Goal: Task Accomplishment & Management: Manage account settings

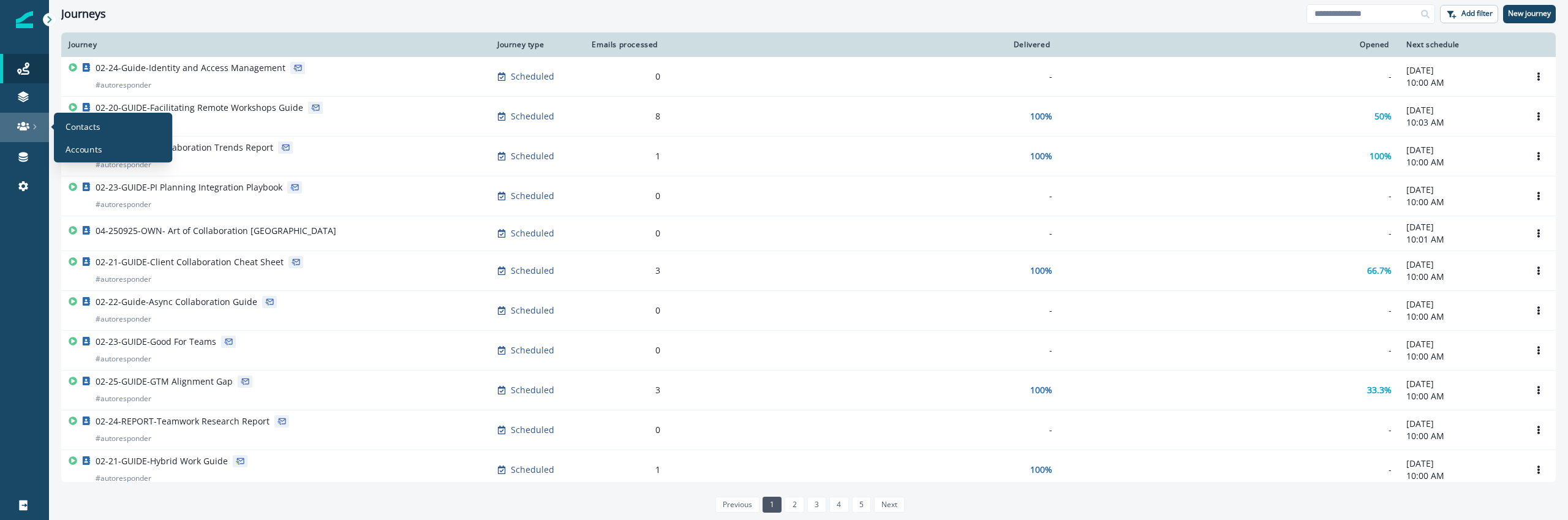
click at [24, 120] on icon at bounding box center [24, 126] width 13 height 13
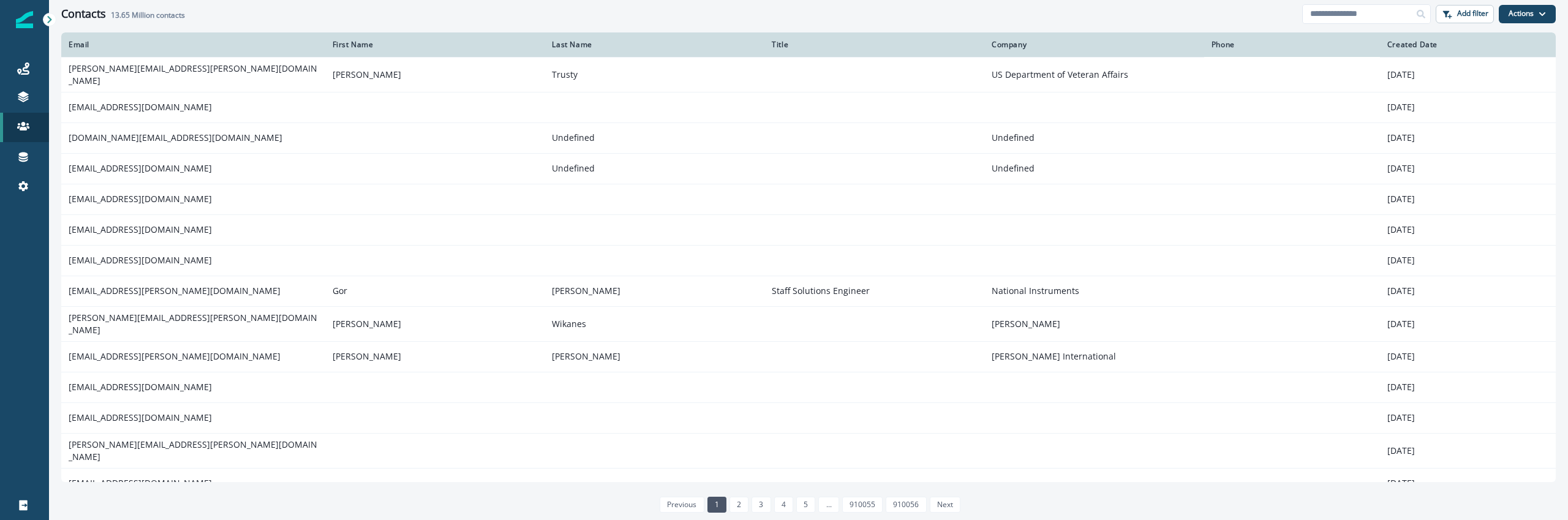
scroll to position [35, 0]
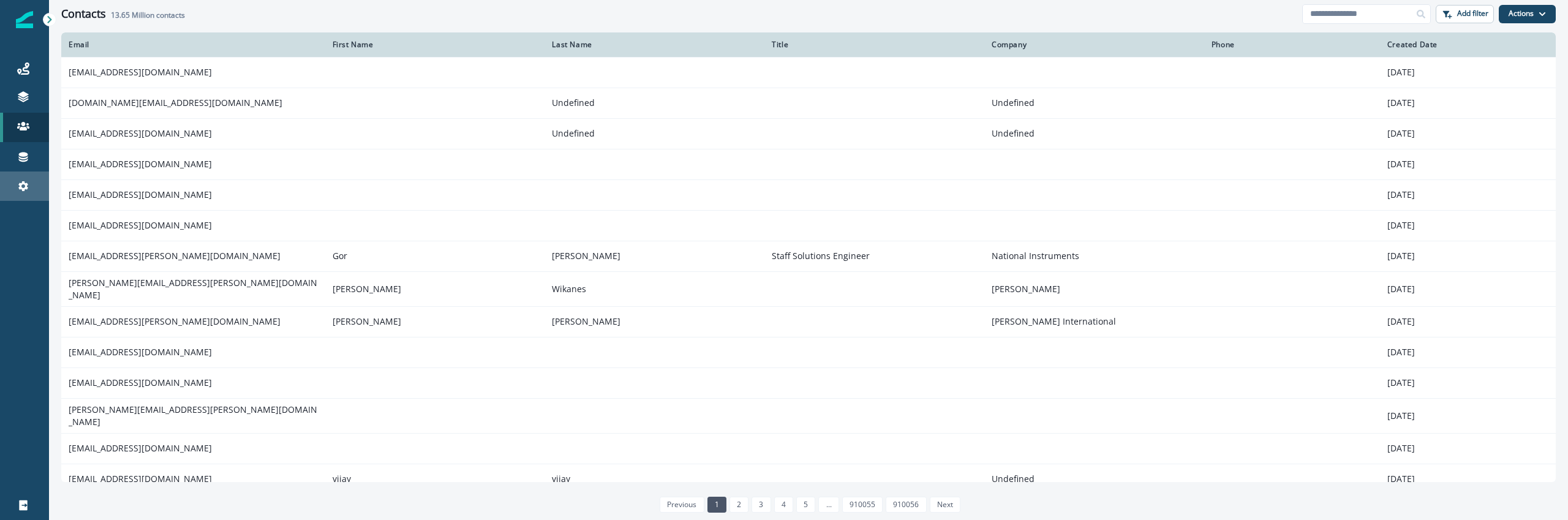
click at [31, 183] on div "Settings" at bounding box center [24, 186] width 39 height 15
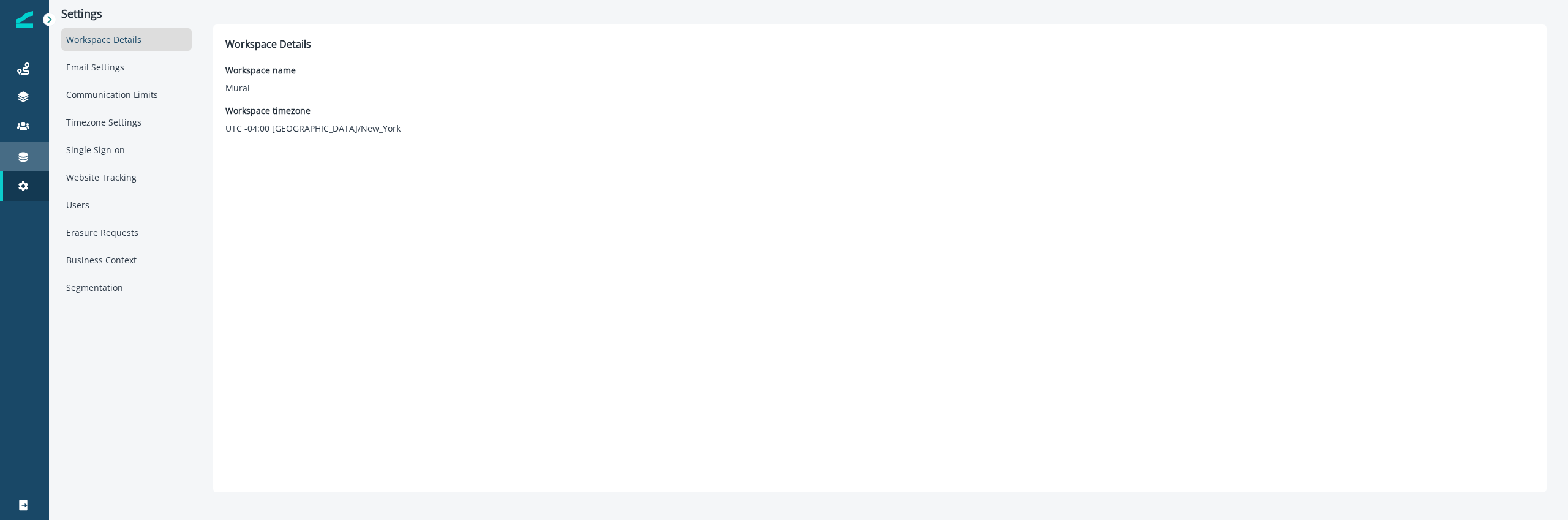
click at [28, 161] on icon at bounding box center [24, 157] width 13 height 13
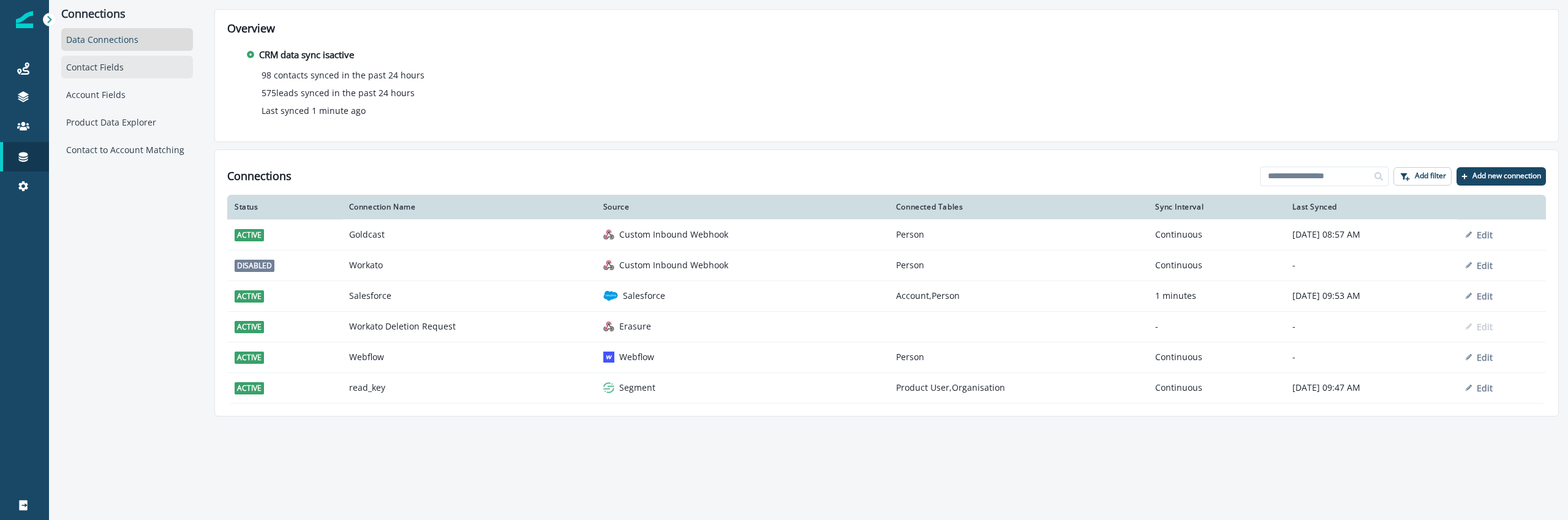
click at [99, 76] on div "Contact Fields" at bounding box center [127, 67] width 132 height 23
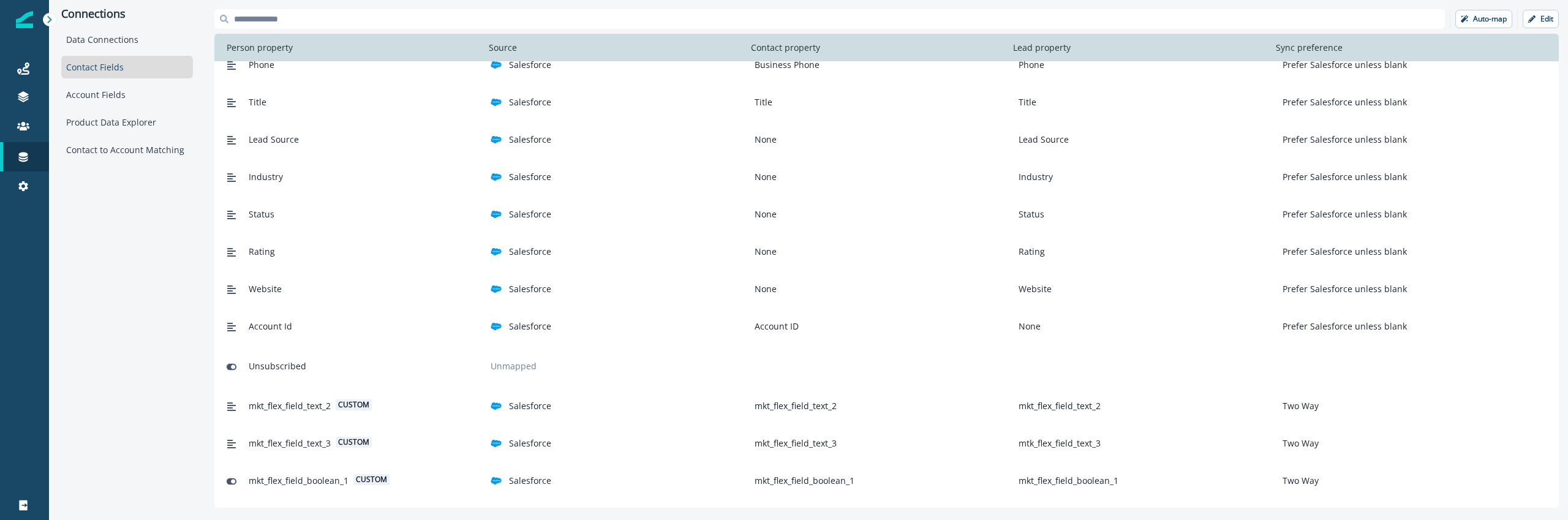
scroll to position [467, 0]
click at [521, 27] on input at bounding box center [829, 19] width 1230 height 20
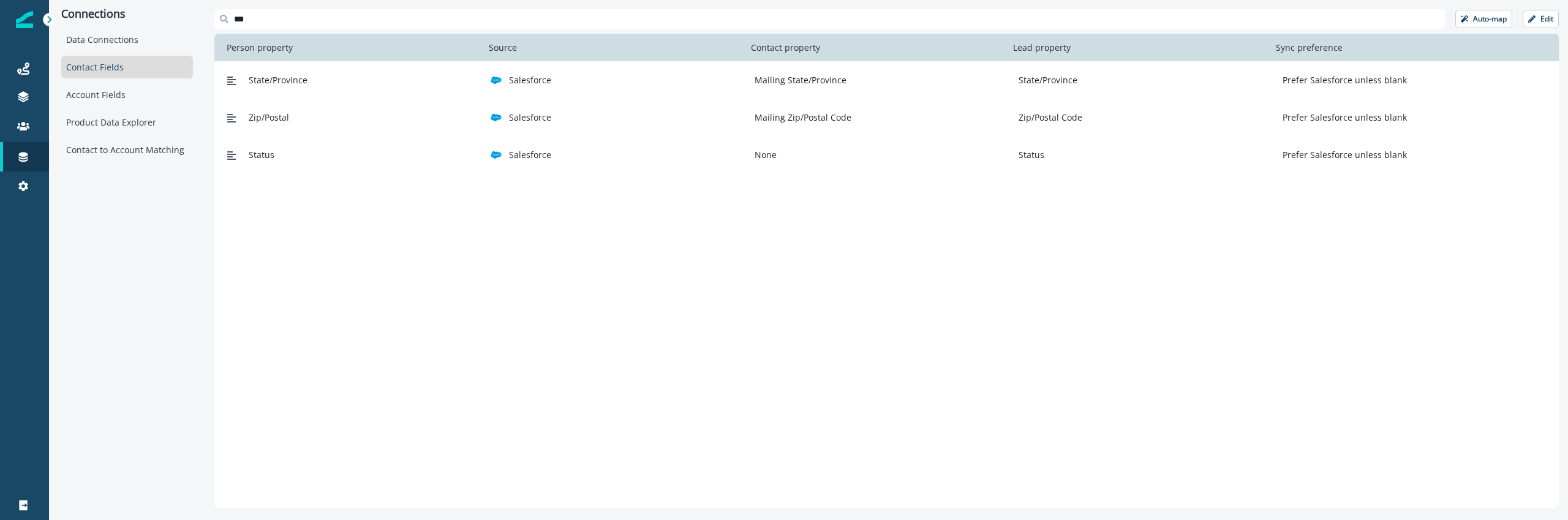
scroll to position [0, 0]
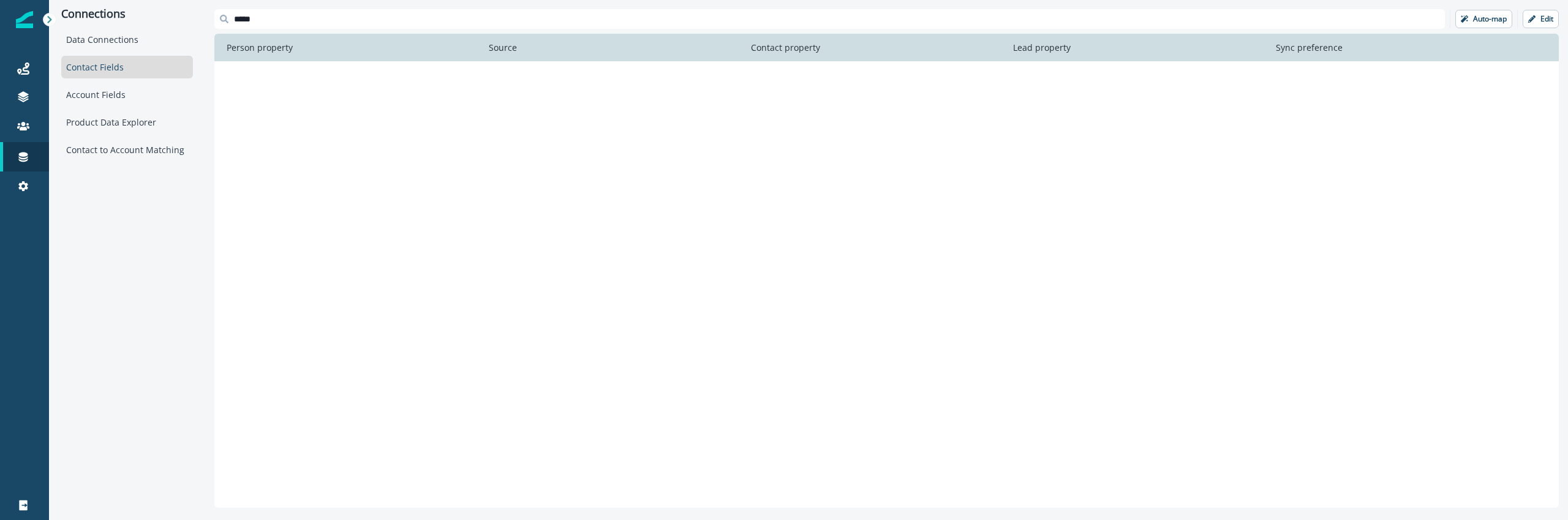
type input "*****"
click at [581, 162] on div at bounding box center [886, 284] width 1344 height 447
click at [1537, 22] on button "Edit" at bounding box center [1540, 18] width 36 height 18
click at [1510, 25] on button "Cancel" at bounding box center [1510, 18] width 35 height 18
click at [785, 251] on div at bounding box center [886, 284] width 1344 height 447
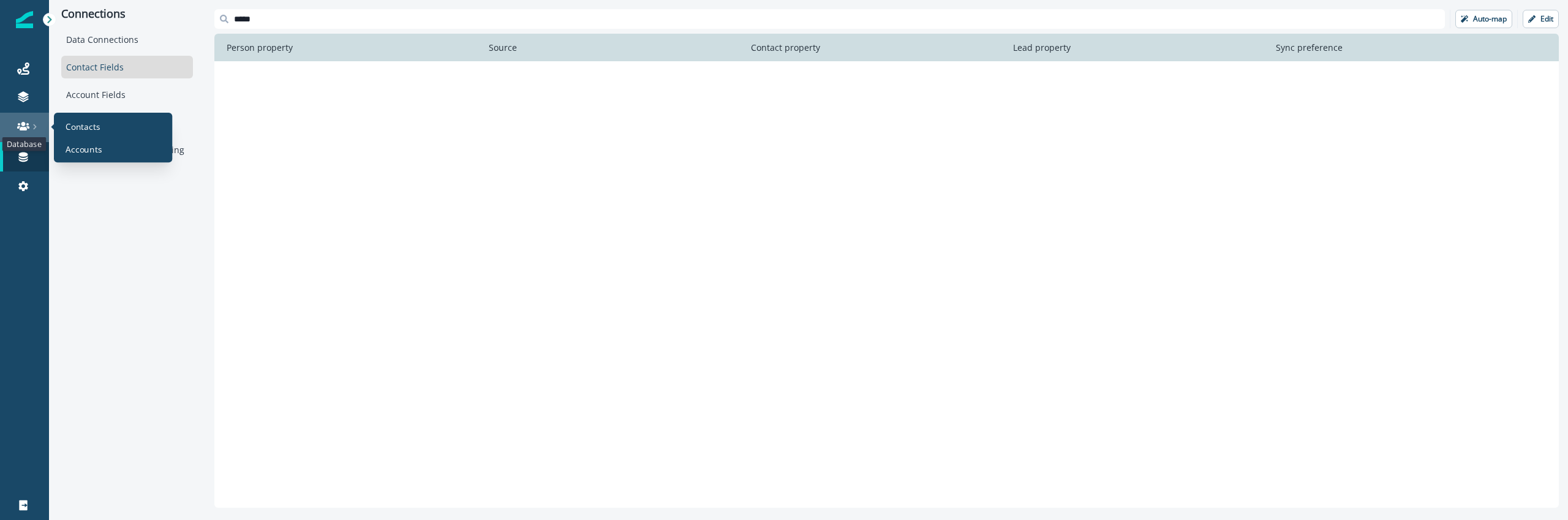
click at [20, 130] on icon at bounding box center [24, 126] width 13 height 9
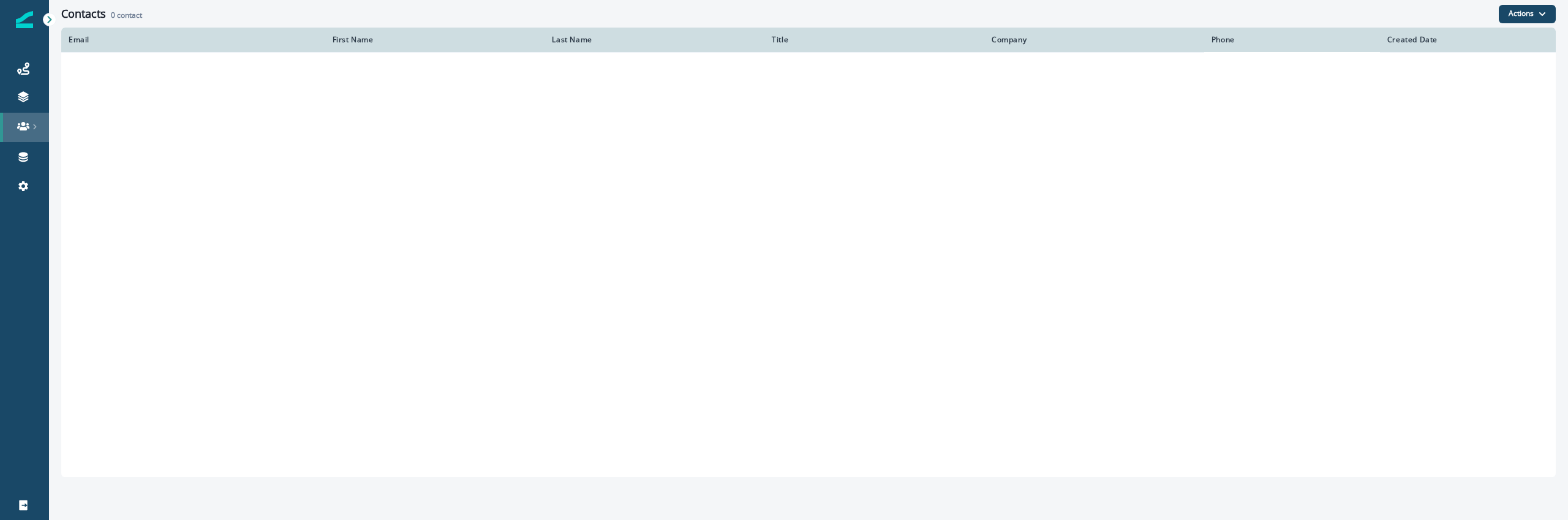
click at [35, 114] on link at bounding box center [24, 127] width 49 height 29
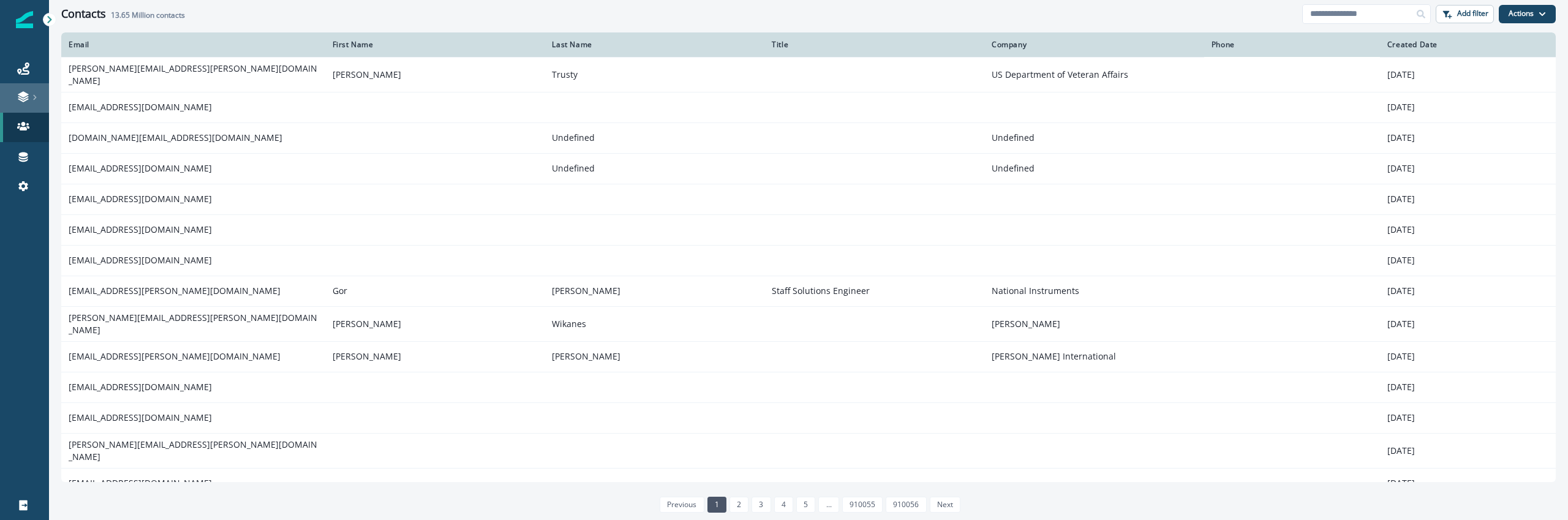
click at [33, 104] on link at bounding box center [24, 98] width 49 height 29
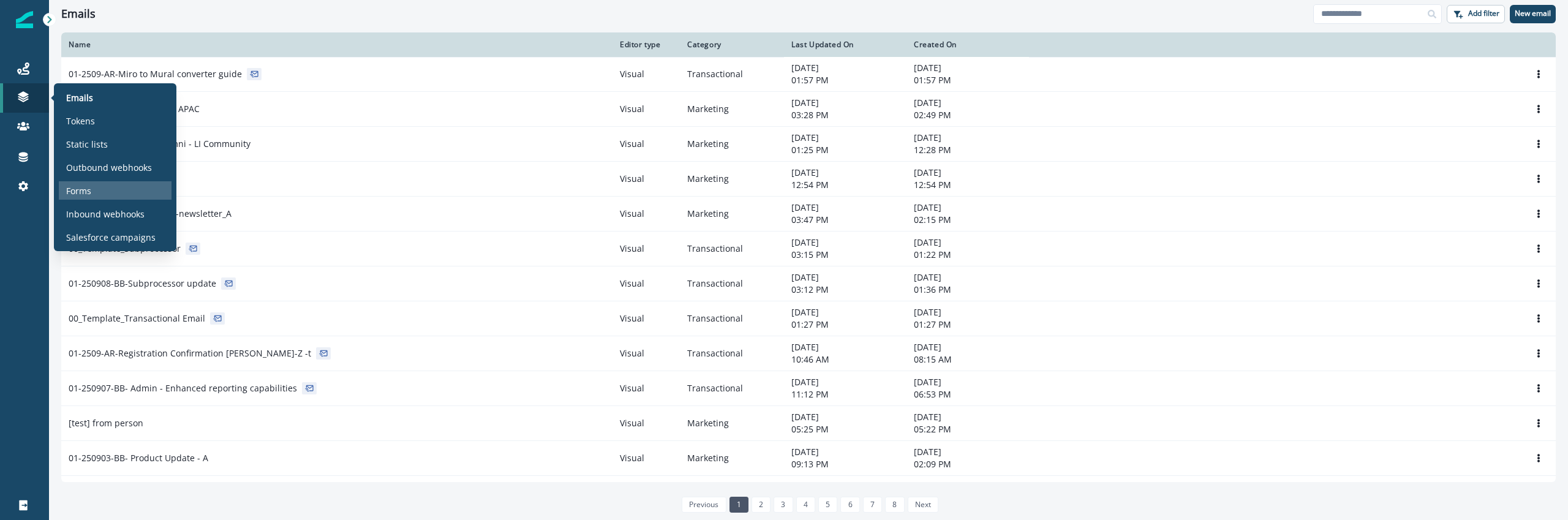
click at [115, 195] on div "Forms" at bounding box center [115, 190] width 113 height 18
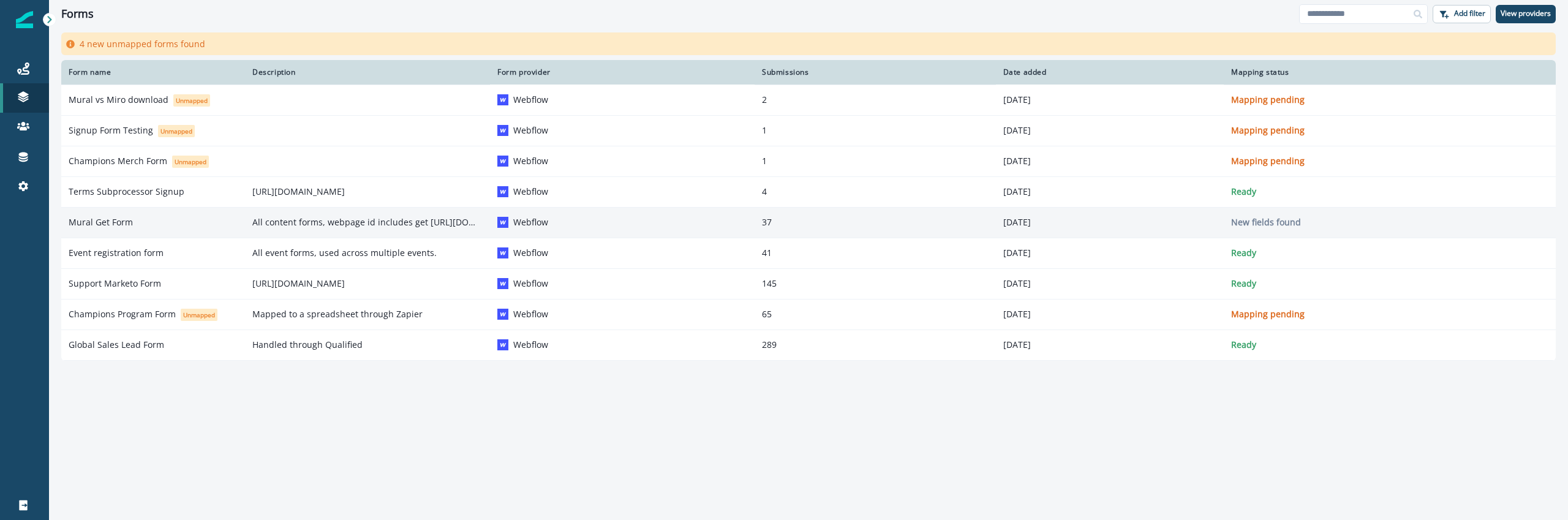
click at [790, 226] on p "37" at bounding box center [875, 222] width 227 height 13
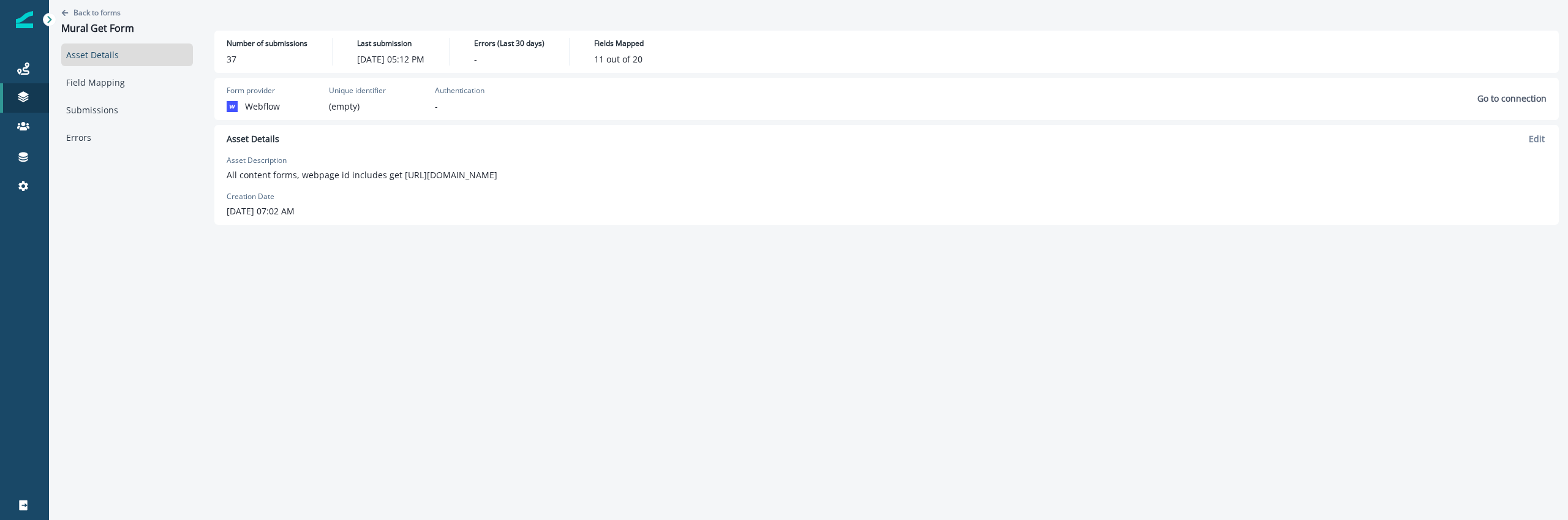
click at [150, 67] on div "Asset Details Field Mapping Submissions Errors" at bounding box center [127, 96] width 132 height 106
click at [144, 84] on link "Field Mapping" at bounding box center [127, 82] width 132 height 23
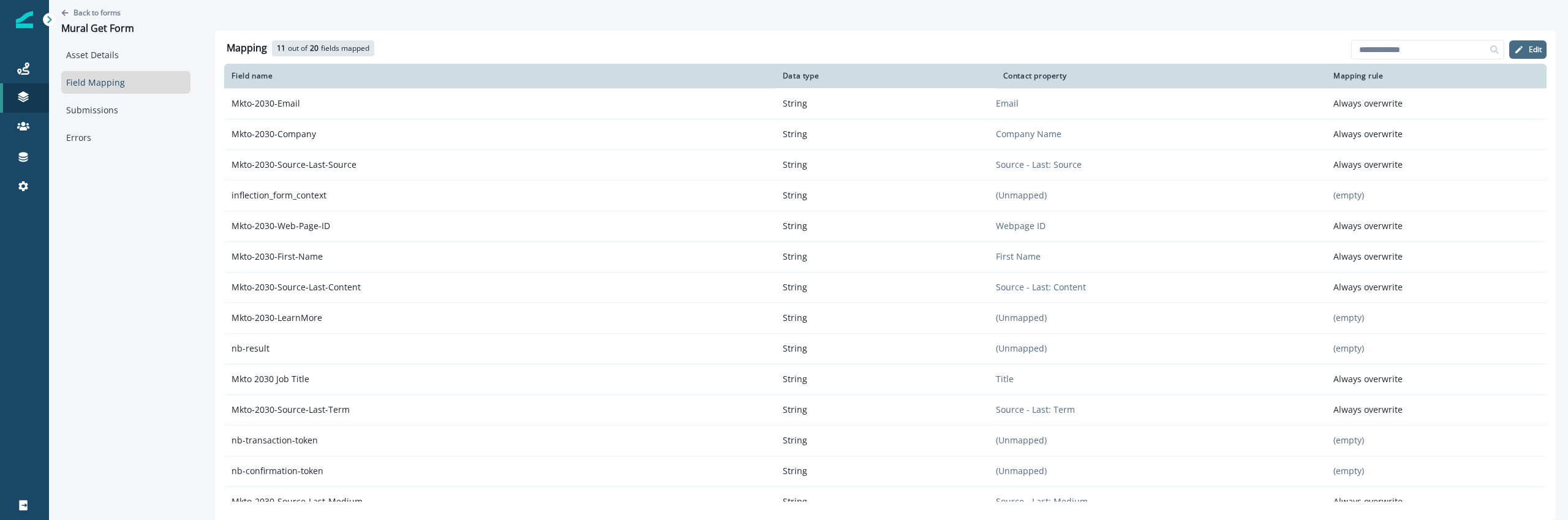
click at [1522, 54] on icon "button" at bounding box center [1518, 50] width 9 height 9
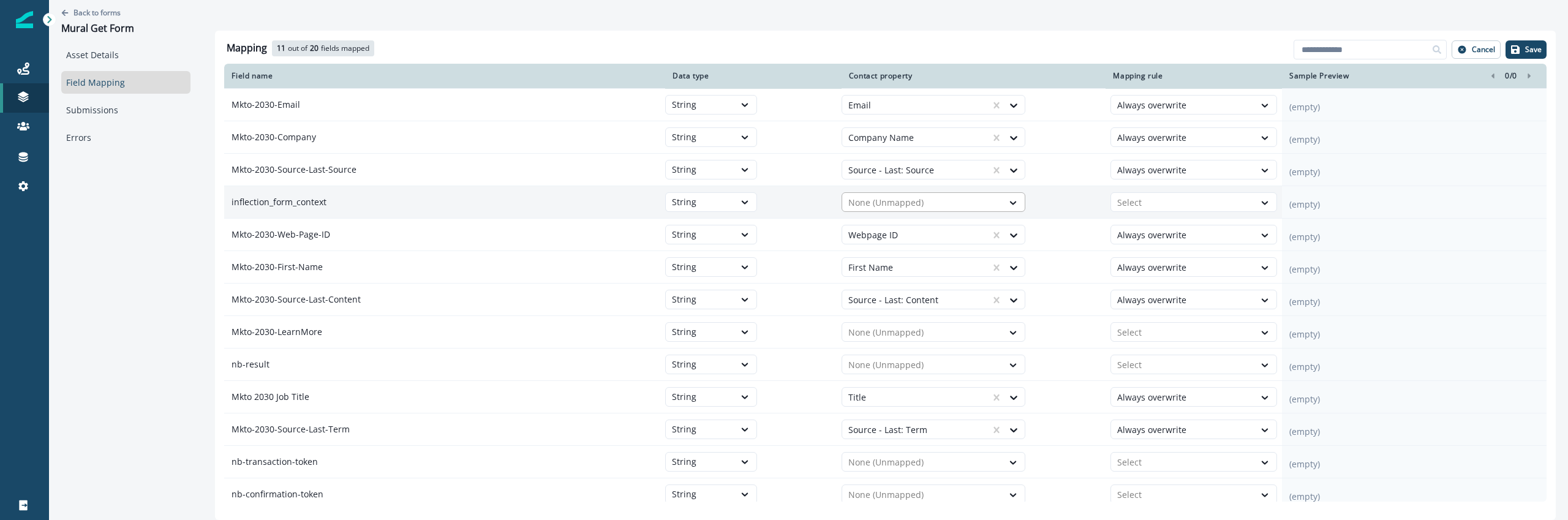
click at [892, 197] on div at bounding box center [922, 202] width 148 height 15
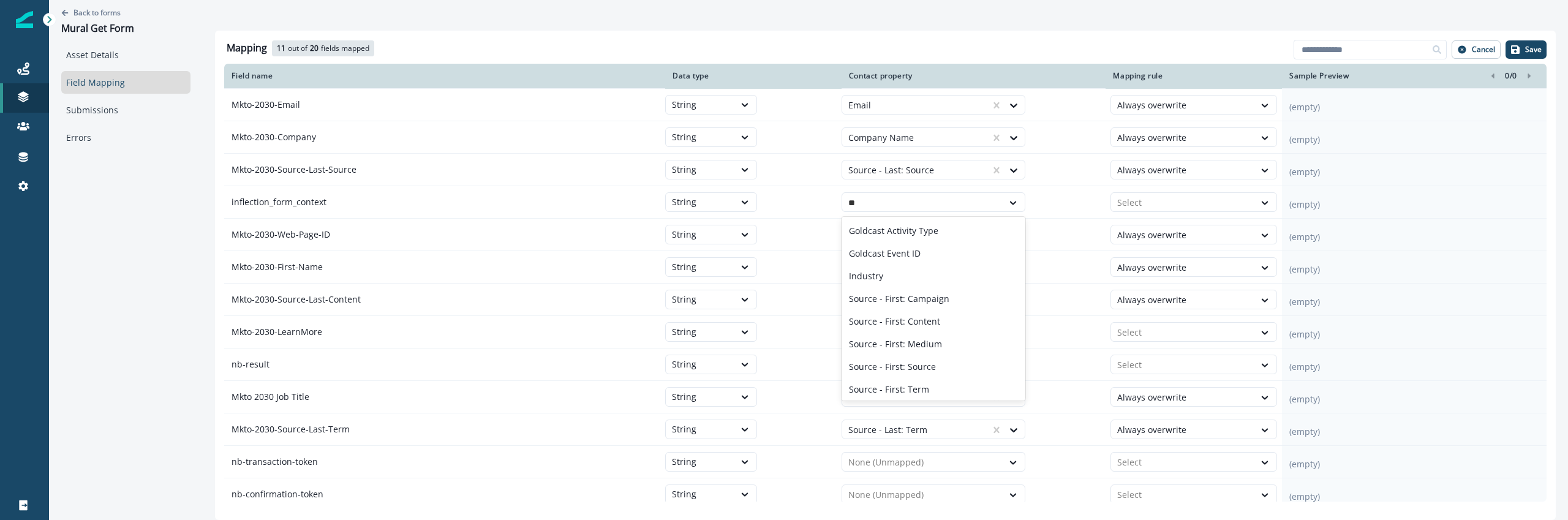
type input "*"
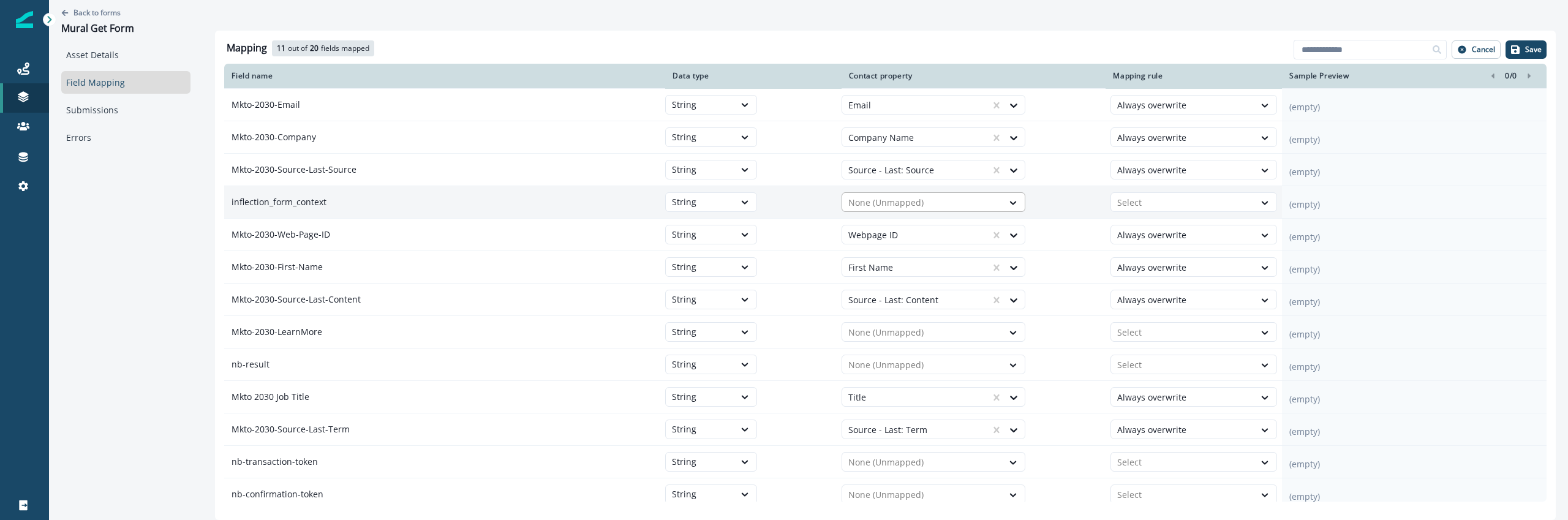
click at [952, 199] on div at bounding box center [922, 202] width 148 height 15
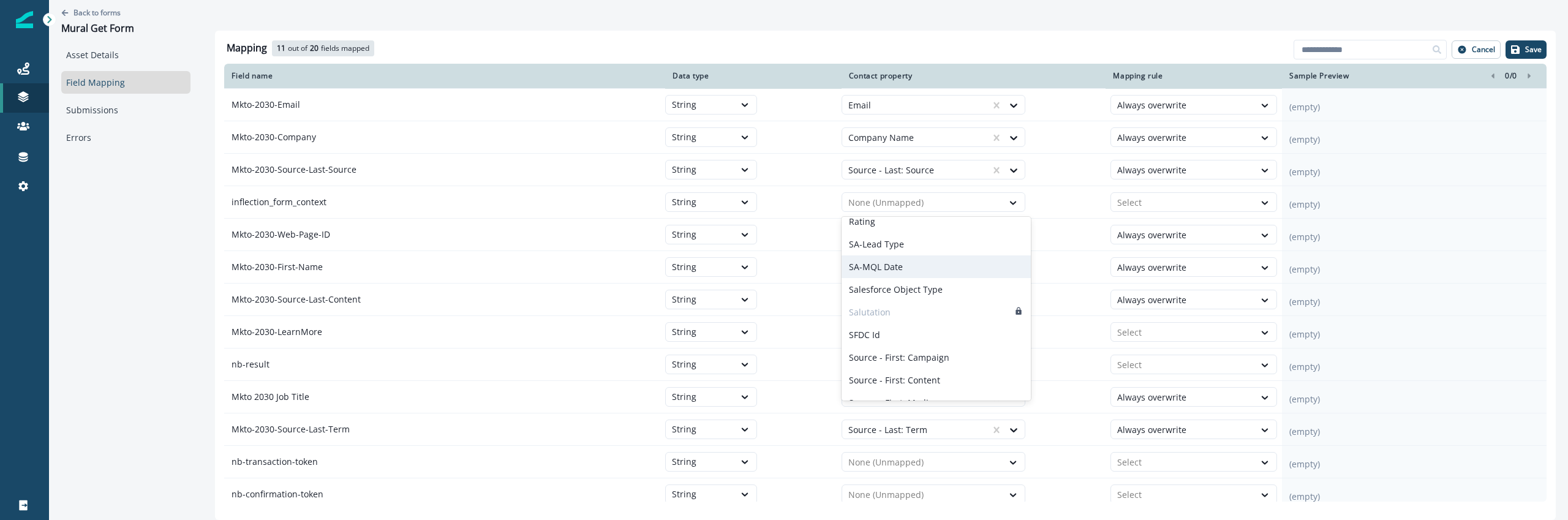
scroll to position [731, 0]
click at [773, 46] on div "Mapping 11 out of 20 fields mapped 9 available fields Add fields Cancel Save" at bounding box center [885, 50] width 1322 height 26
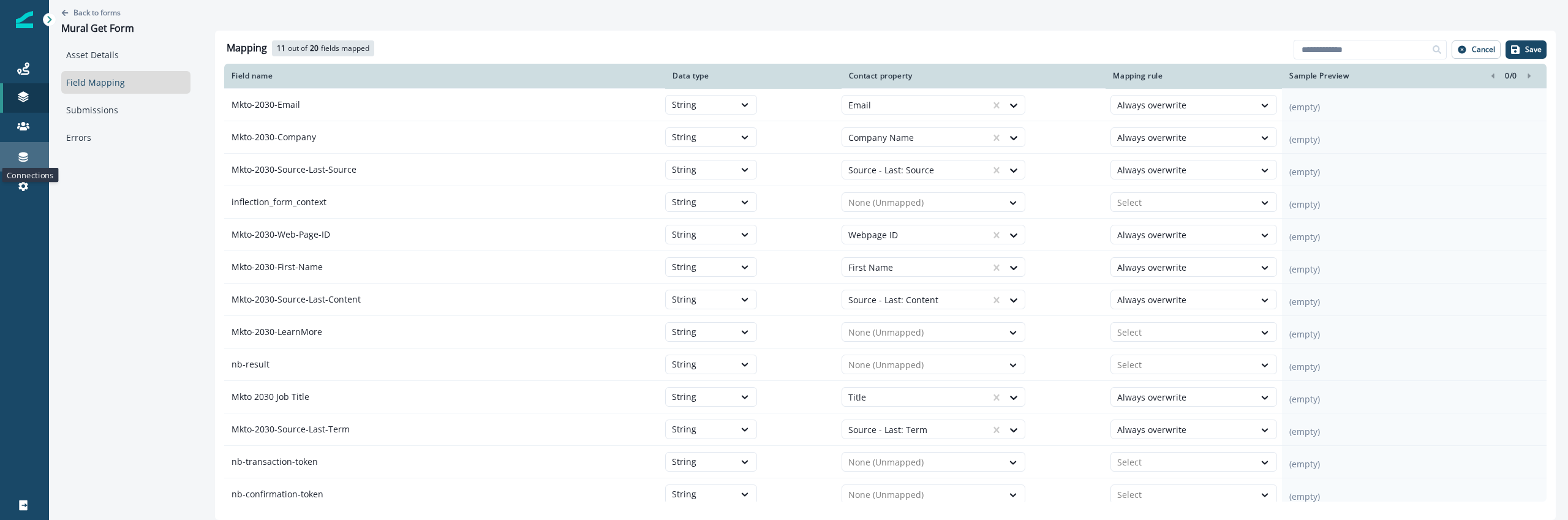
click at [22, 151] on icon at bounding box center [24, 157] width 13 height 13
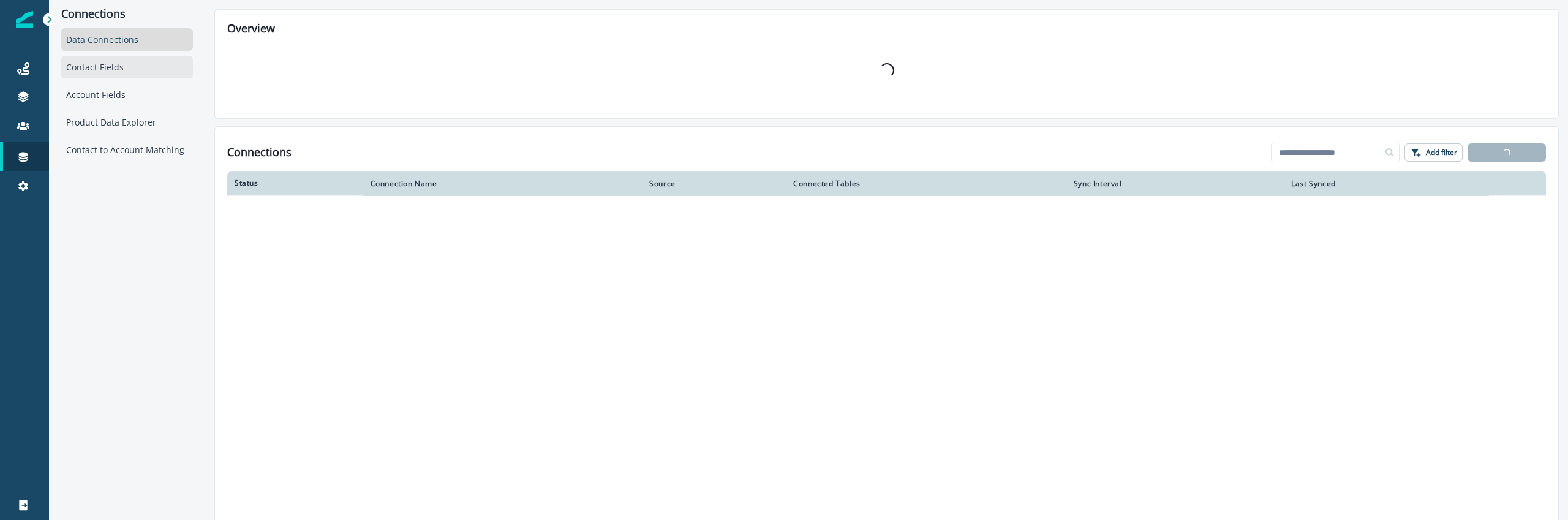
click at [121, 66] on div "Contact Fields" at bounding box center [127, 67] width 132 height 23
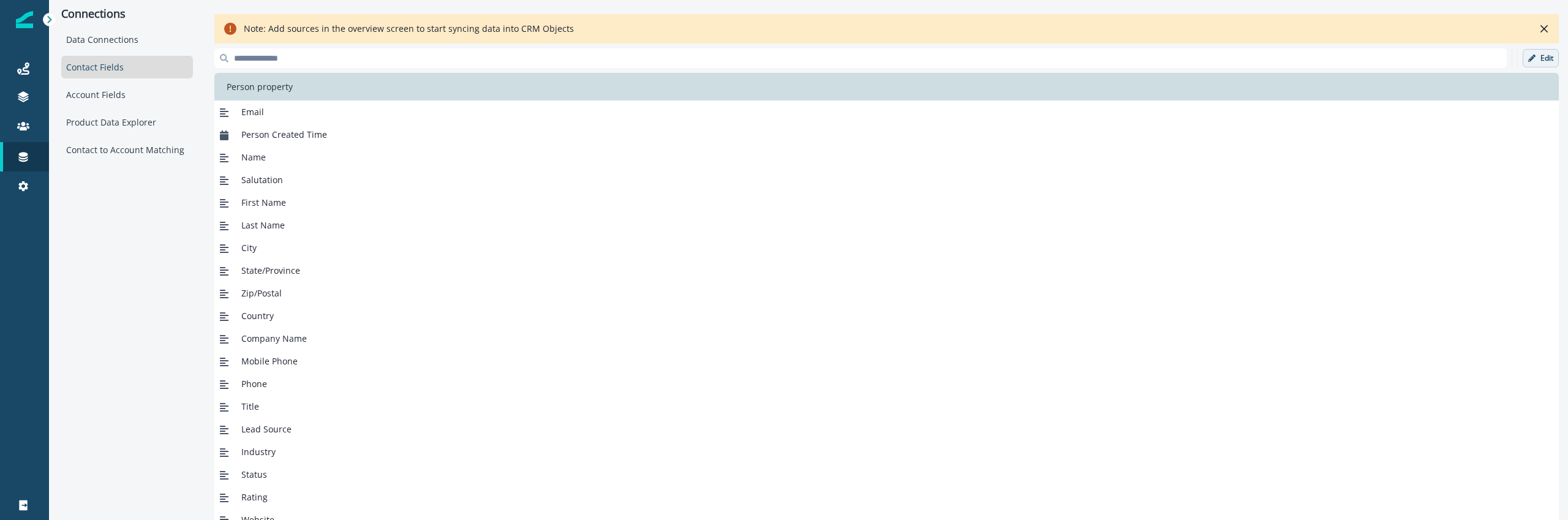
click at [1543, 59] on p "Edit" at bounding box center [1547, 58] width 13 height 9
click at [1497, 55] on button "Cancel" at bounding box center [1510, 58] width 35 height 18
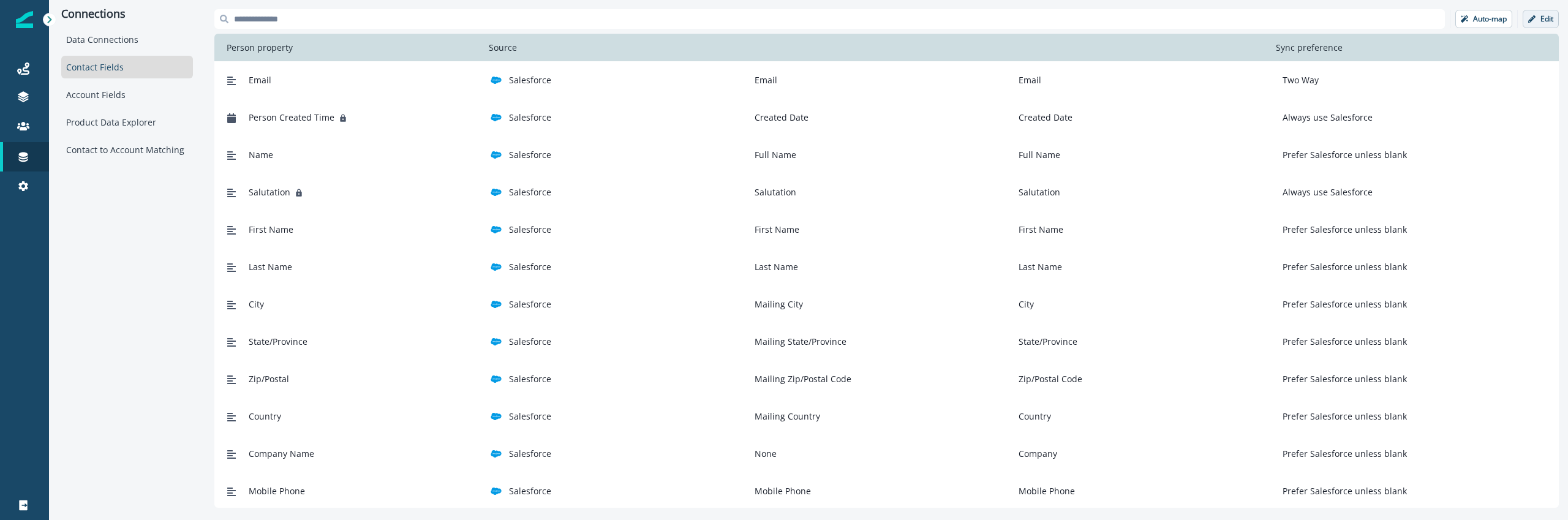
click at [1547, 27] on button "Edit" at bounding box center [1540, 18] width 36 height 18
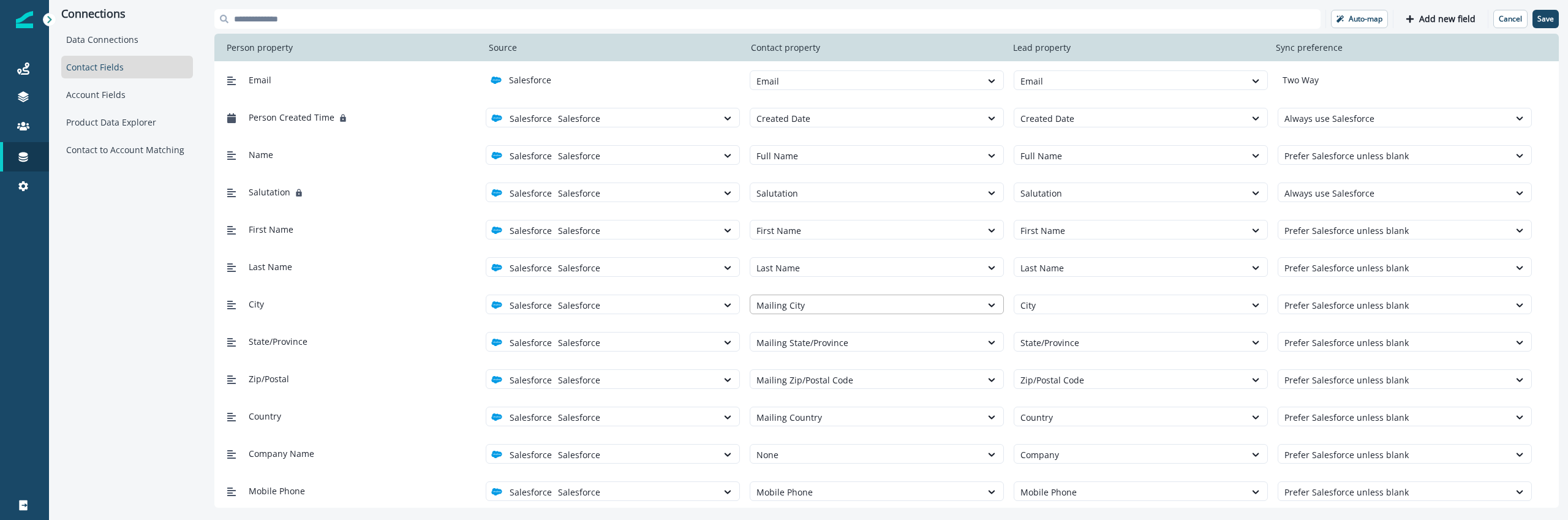
click at [841, 308] on div at bounding box center [865, 305] width 218 height 15
click at [841, 283] on div "Last Name Salesforce Salesforce Last Name Last Name Prefer Salesforce unless bl…" at bounding box center [886, 266] width 1344 height 37
click at [842, 302] on div at bounding box center [865, 305] width 218 height 15
type input "*"
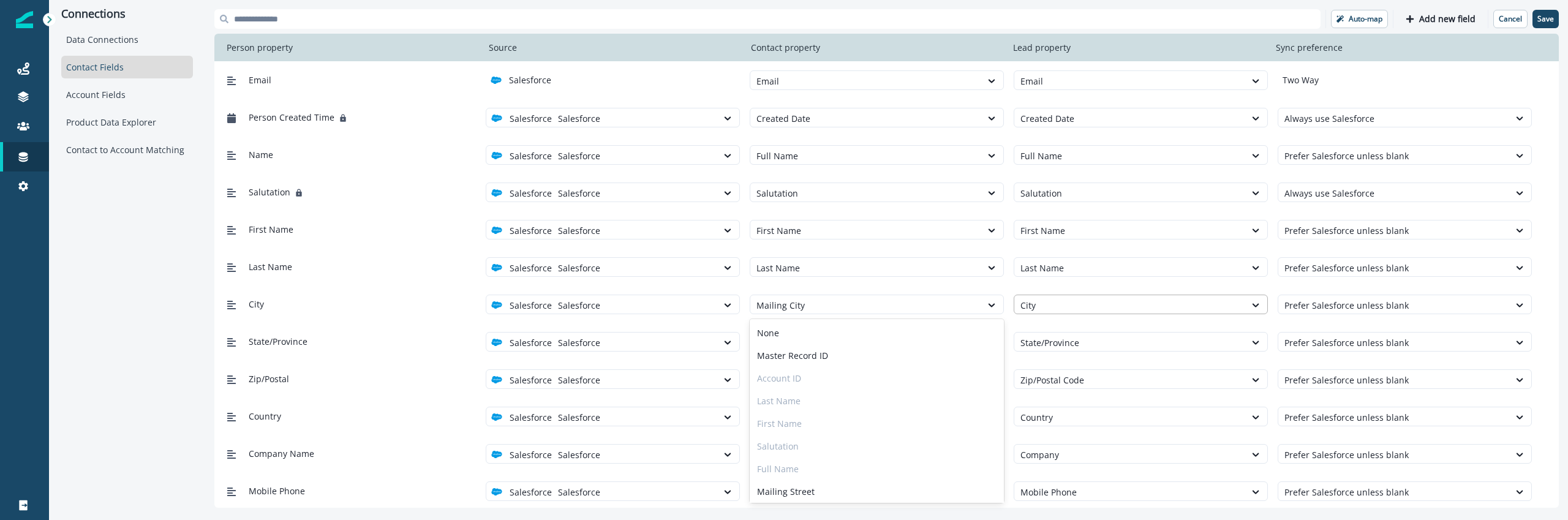
click at [1079, 296] on div "City" at bounding box center [1129, 306] width 231 height 20
type input "****"
click at [1130, 289] on div "City Salesforce Salesforce Mailing City Stage, 1 of 1. 1 result available for s…" at bounding box center [886, 303] width 1344 height 37
click at [1094, 304] on div at bounding box center [1129, 305] width 218 height 15
type input "***"
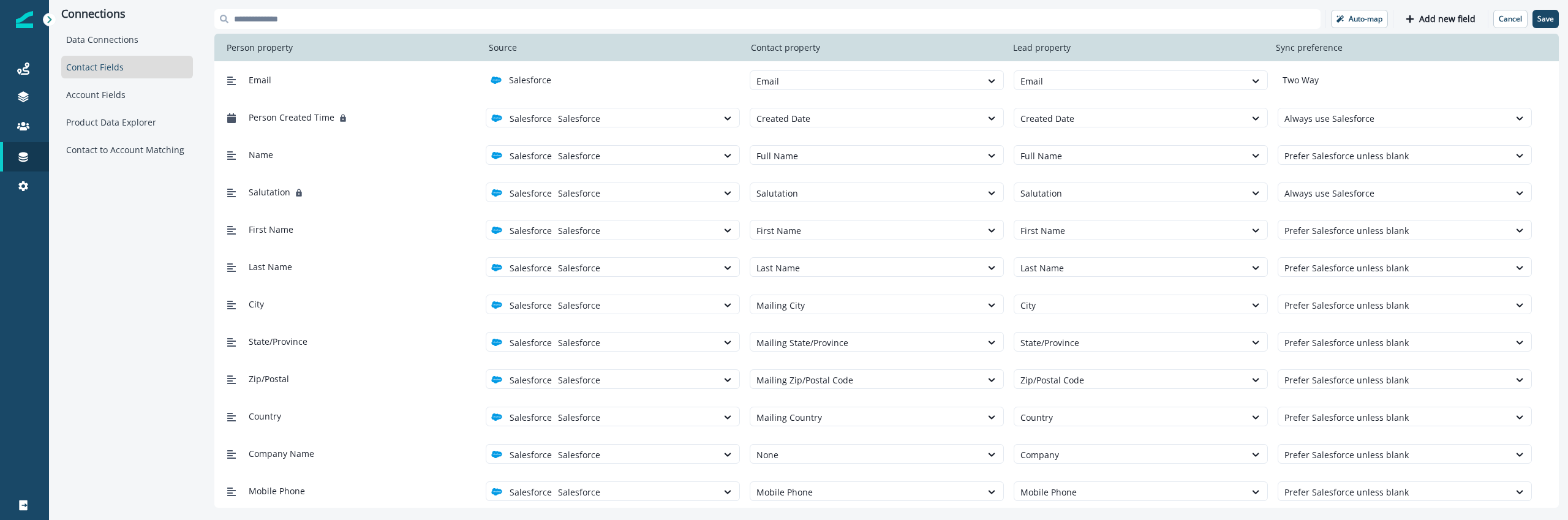
click at [1106, 284] on div "Last Name Salesforce Salesforce Last Name Last Name Prefer Salesforce unless bl…" at bounding box center [886, 266] width 1344 height 37
click at [13, 132] on div at bounding box center [24, 126] width 39 height 13
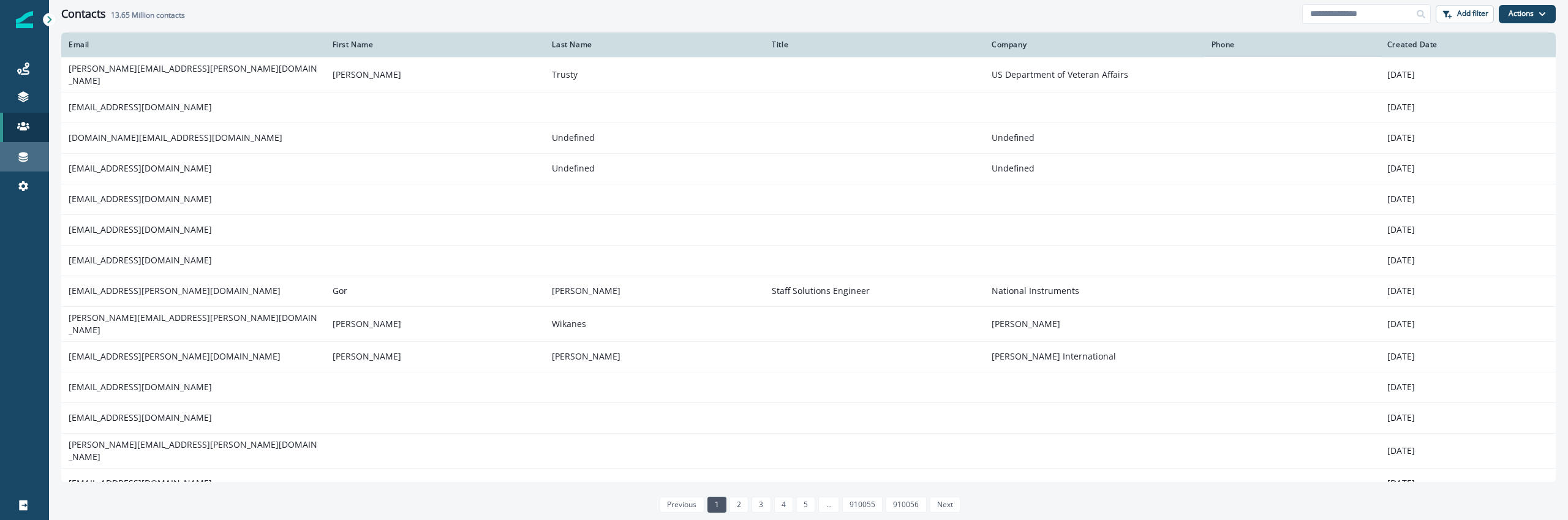
click at [28, 143] on link "Connections" at bounding box center [24, 156] width 49 height 29
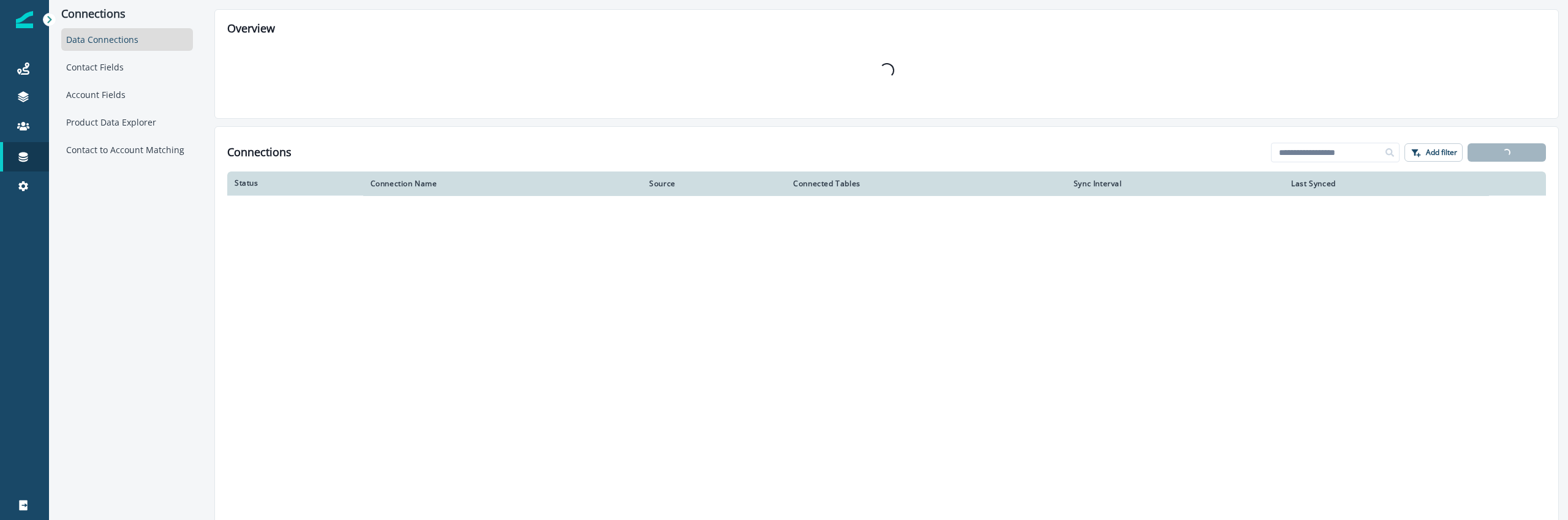
click at [185, 81] on div "Data Connections Contact Fields Account Fields Product Data Explorer Contact to…" at bounding box center [127, 95] width 132 height 133
click at [179, 72] on div "Contact Fields" at bounding box center [127, 67] width 132 height 23
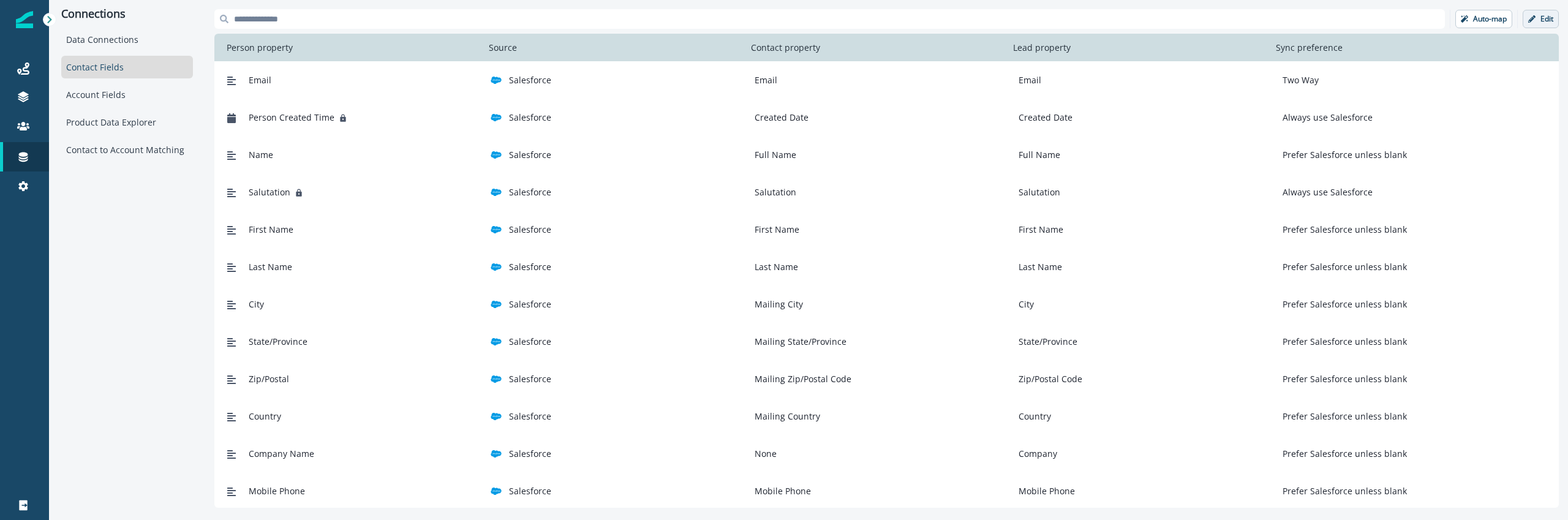
click at [1538, 23] on button "Edit" at bounding box center [1540, 18] width 36 height 18
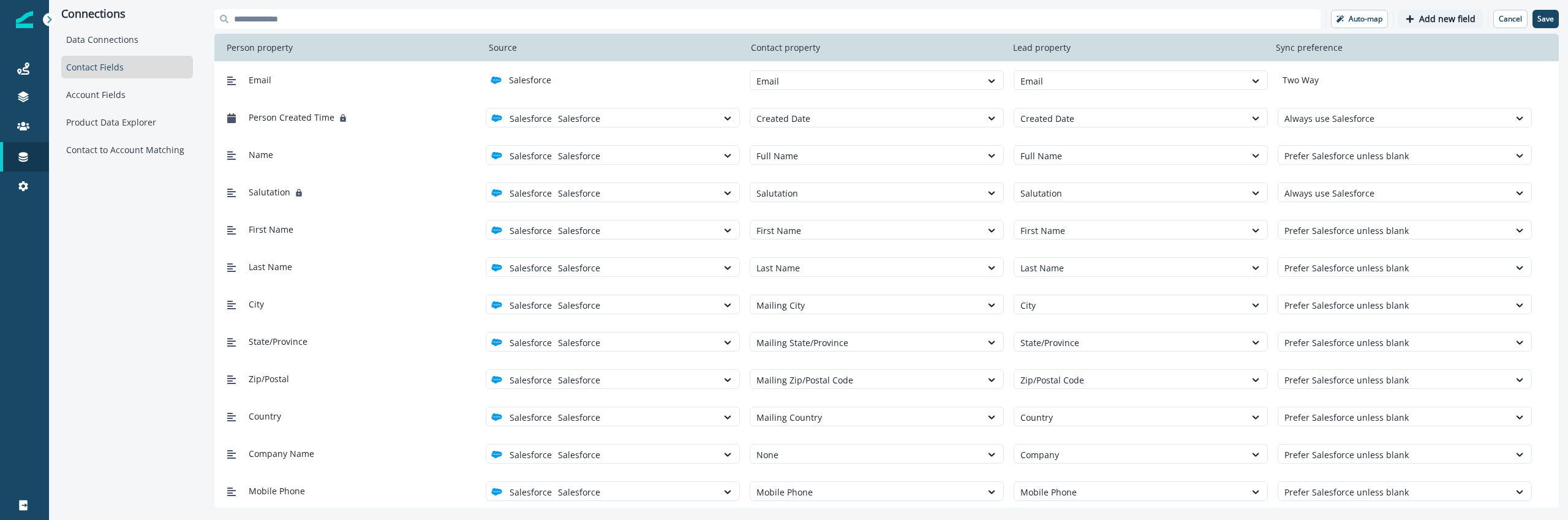
click at [1431, 21] on p "Add new field" at bounding box center [1447, 19] width 57 height 10
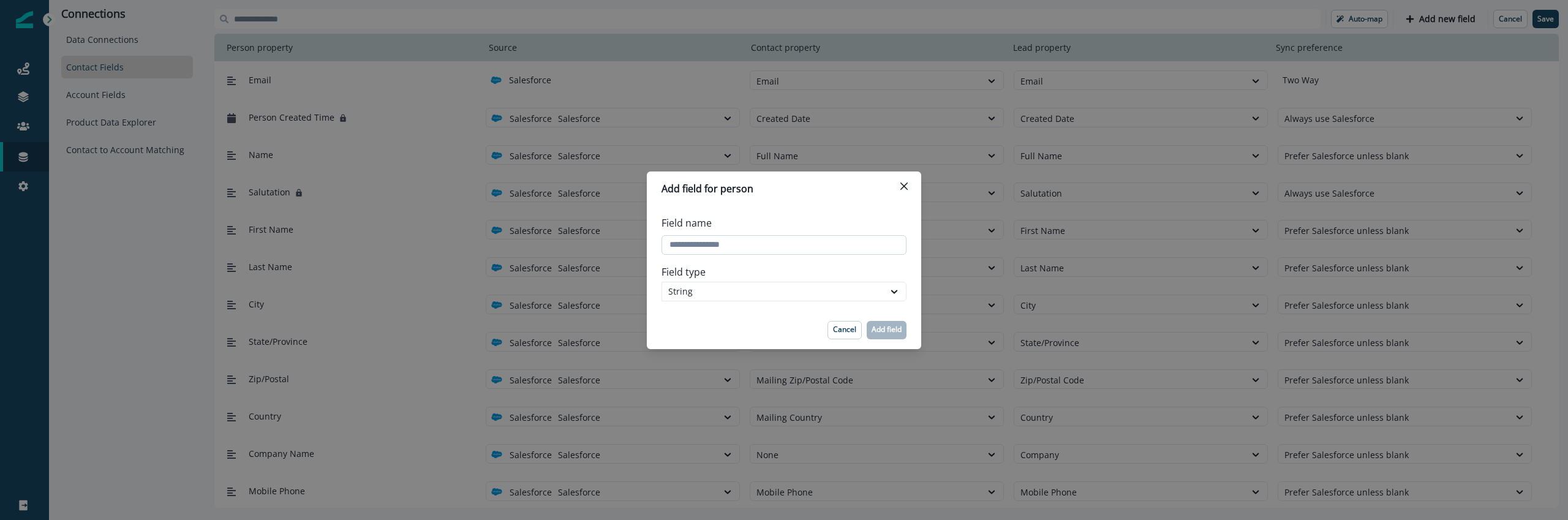
click at [716, 248] on input "Field name" at bounding box center [783, 244] width 245 height 20
type input "*****"
click at [890, 331] on p "Add field" at bounding box center [886, 329] width 30 height 9
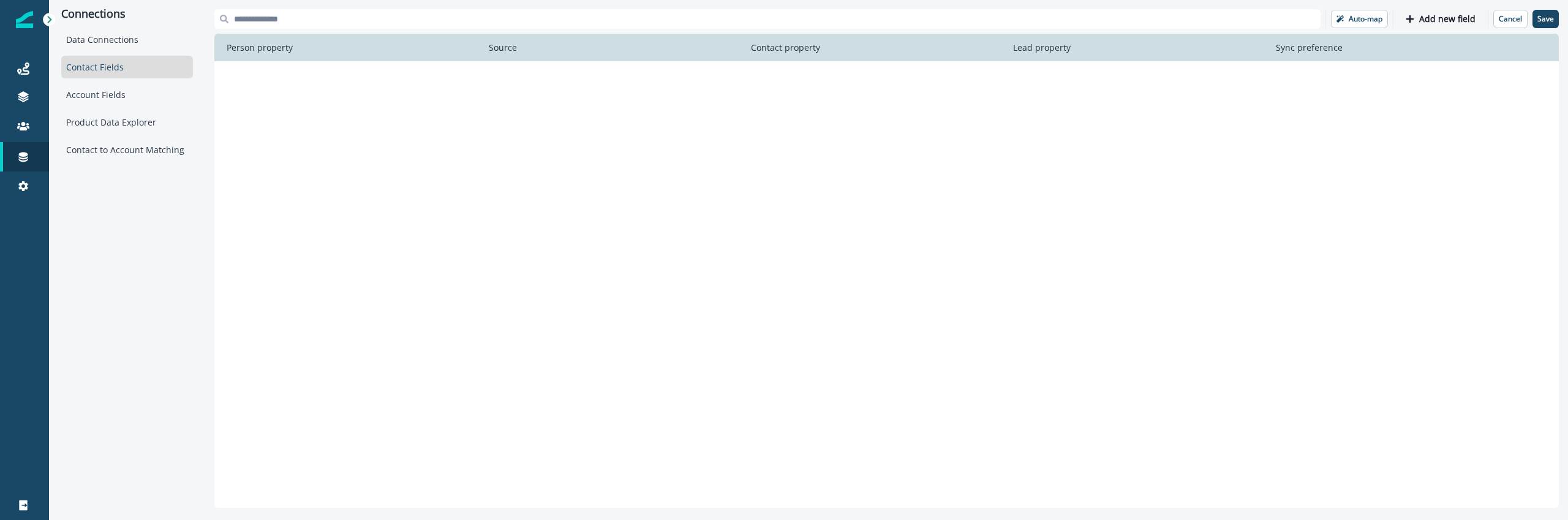
scroll to position [1346, 0]
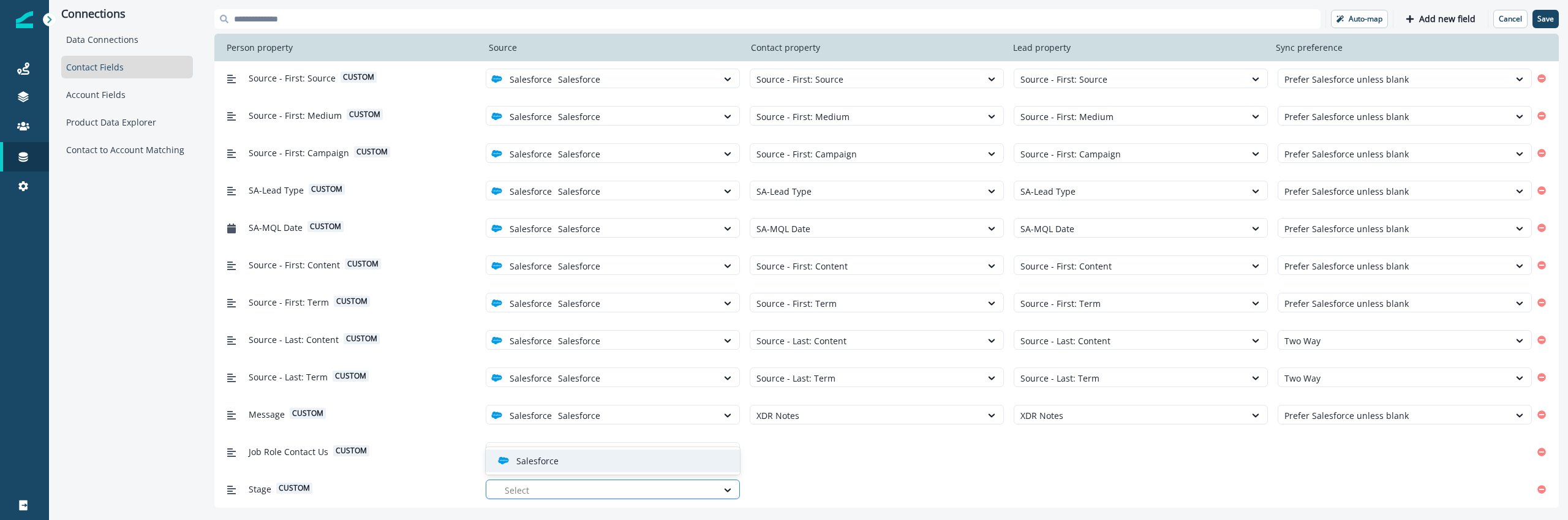
click at [521, 486] on div at bounding box center [608, 489] width 206 height 15
click at [535, 463] on p "Salesforce" at bounding box center [537, 461] width 43 height 13
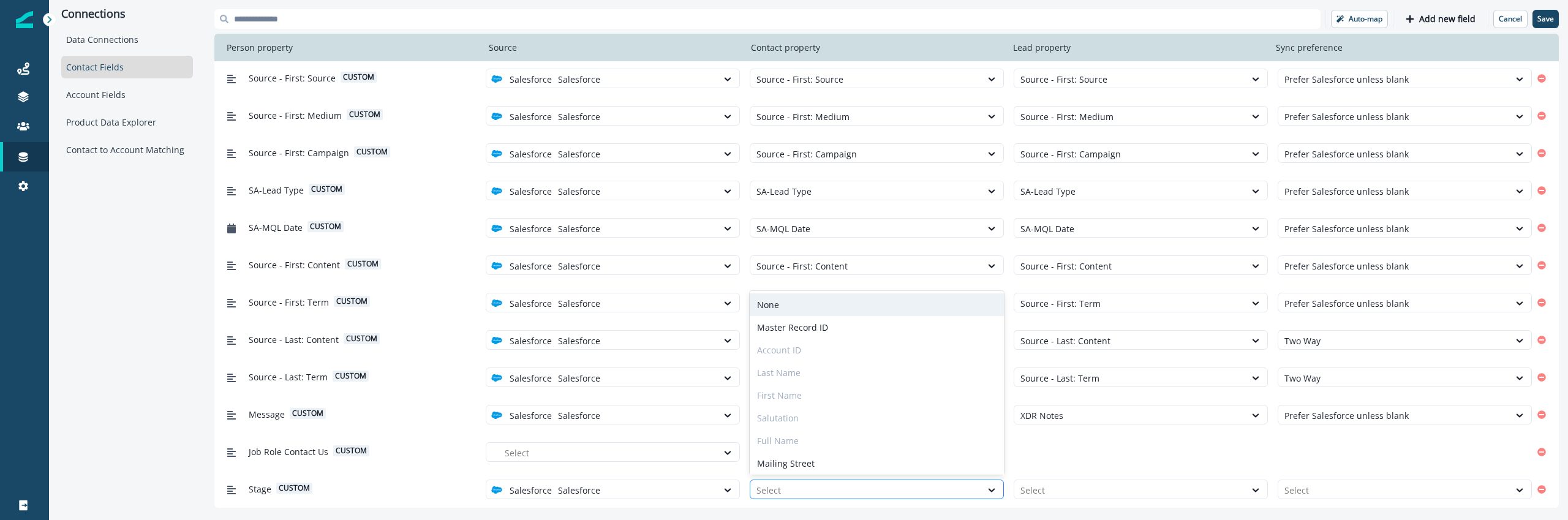
click at [801, 497] on div "Select" at bounding box center [865, 490] width 231 height 20
type input "****"
click at [804, 470] on div "Stage" at bounding box center [876, 460] width 255 height 23
click at [1071, 485] on div at bounding box center [1129, 489] width 218 height 15
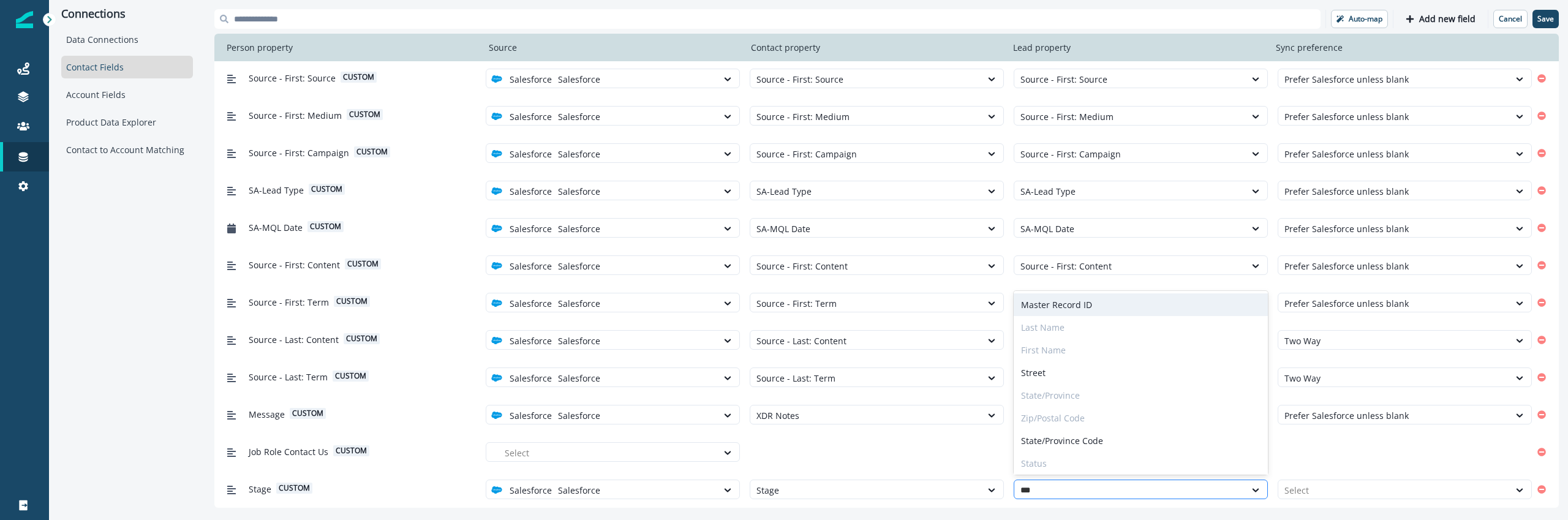
type input "****"
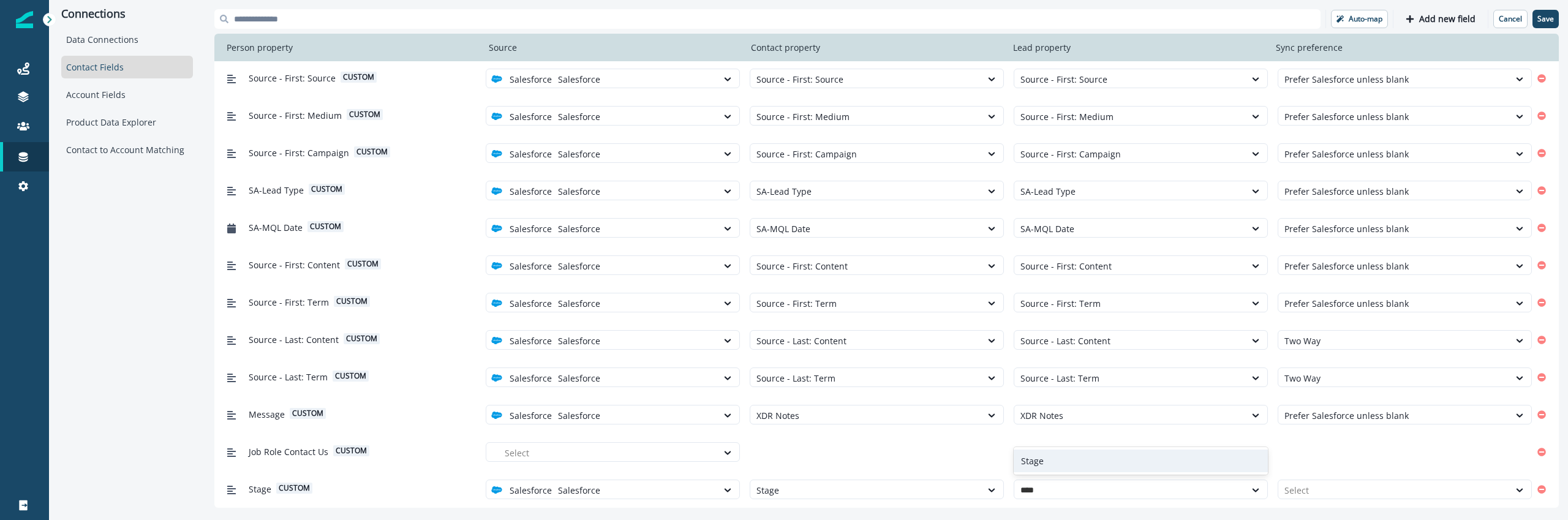
click at [1058, 457] on div "Stage" at bounding box center [1140, 460] width 255 height 23
click at [1356, 488] on div at bounding box center [1393, 489] width 218 height 15
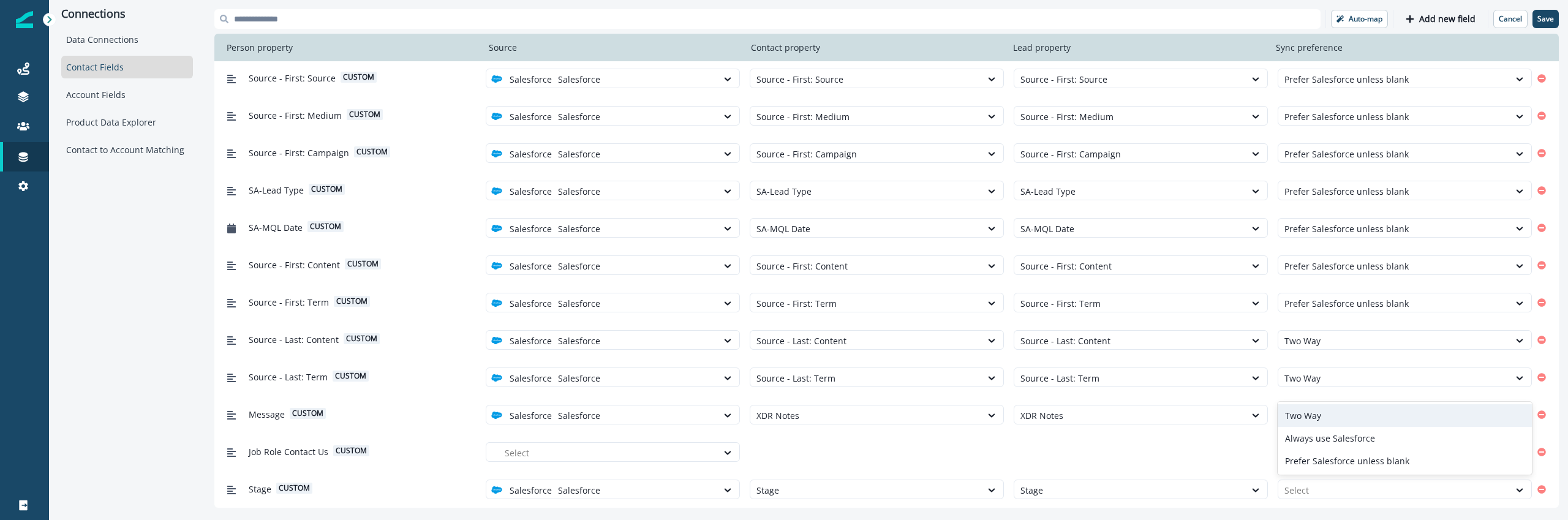
click at [1321, 414] on div "Two Way" at bounding box center [1404, 415] width 255 height 23
click at [1282, 459] on div "Job Role Contact Us custom Select" at bounding box center [876, 451] width 1310 height 23
click at [1545, 10] on button "Save" at bounding box center [1545, 18] width 26 height 18
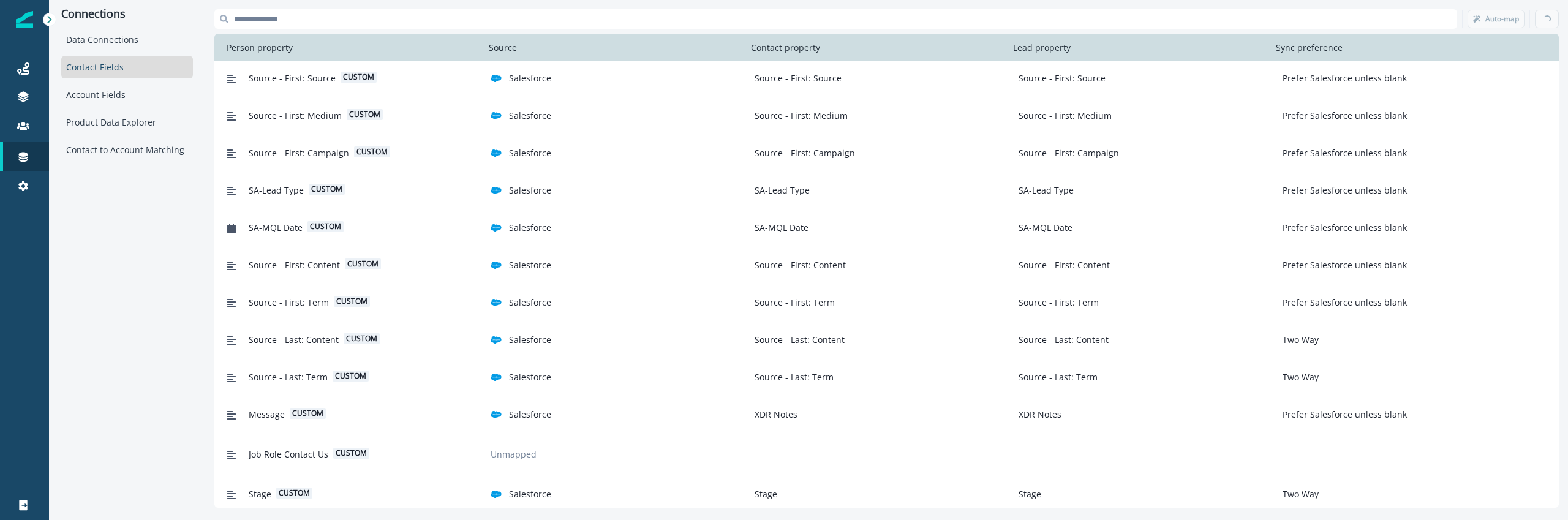
scroll to position [1351, 0]
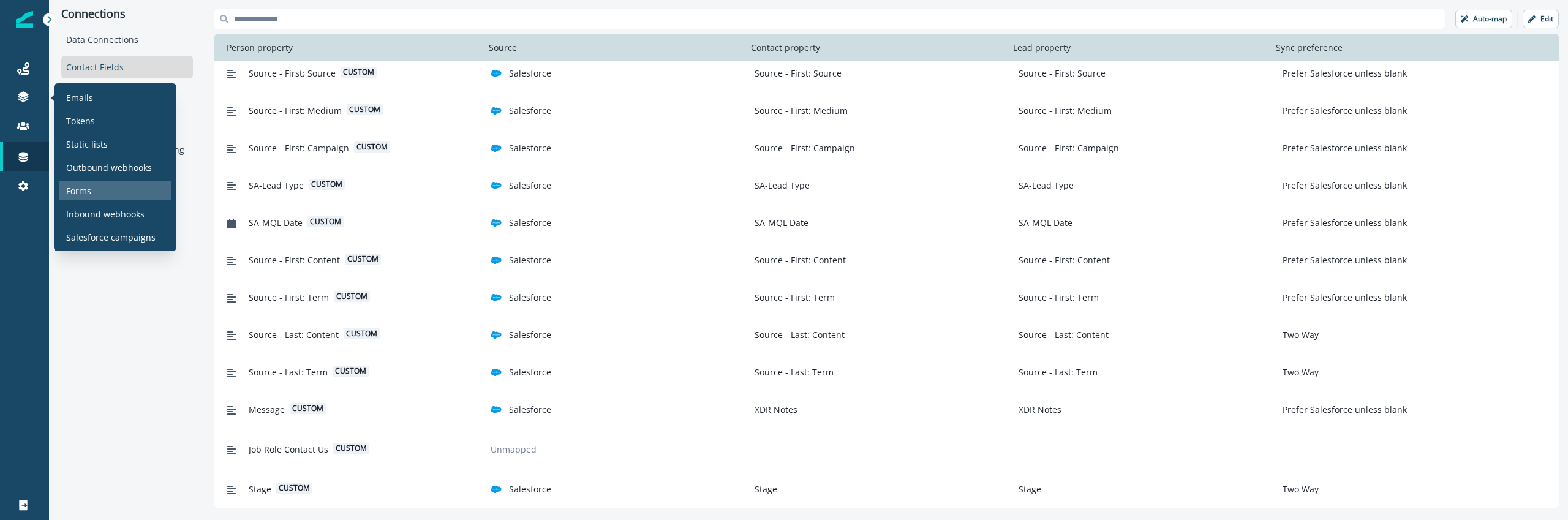
click at [96, 188] on div "Forms" at bounding box center [115, 190] width 113 height 18
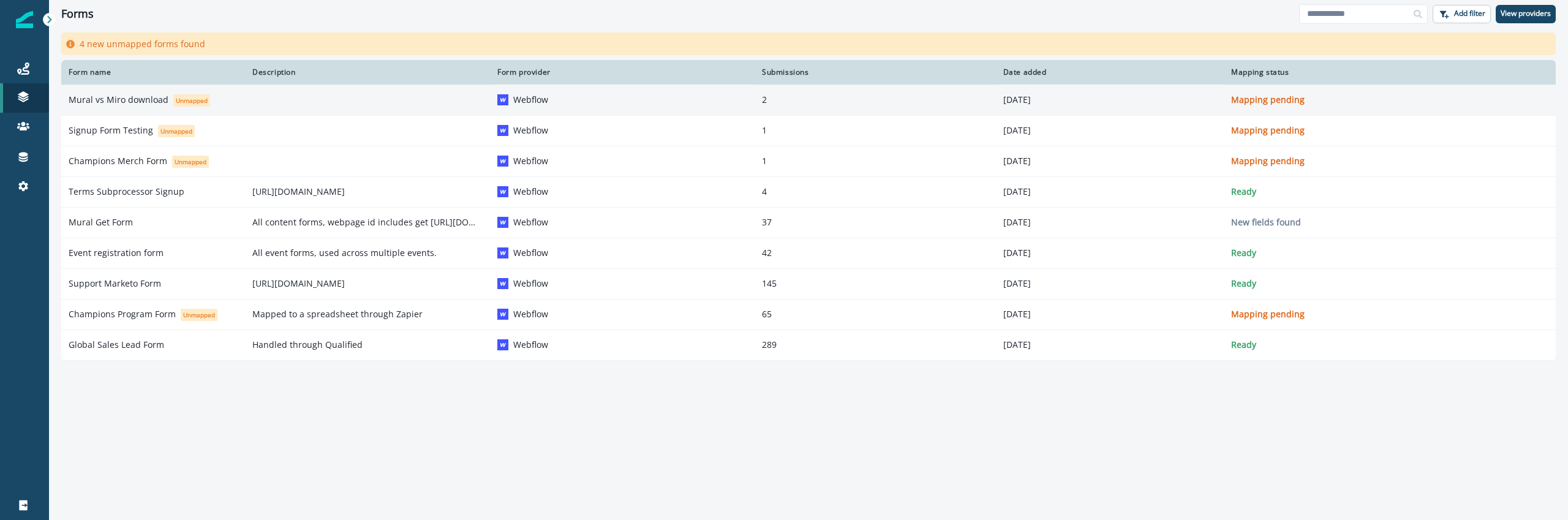
click at [1369, 90] on td "Mapping pending" at bounding box center [1389, 99] width 332 height 31
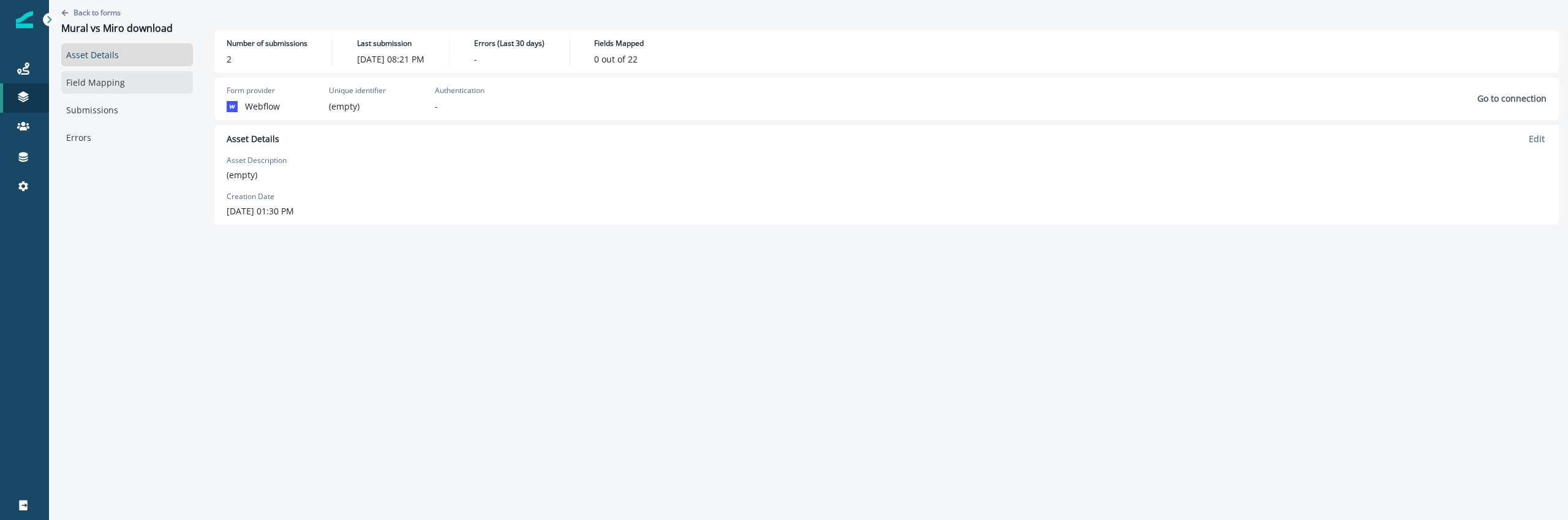
click at [122, 81] on link "Field Mapping" at bounding box center [127, 82] width 132 height 23
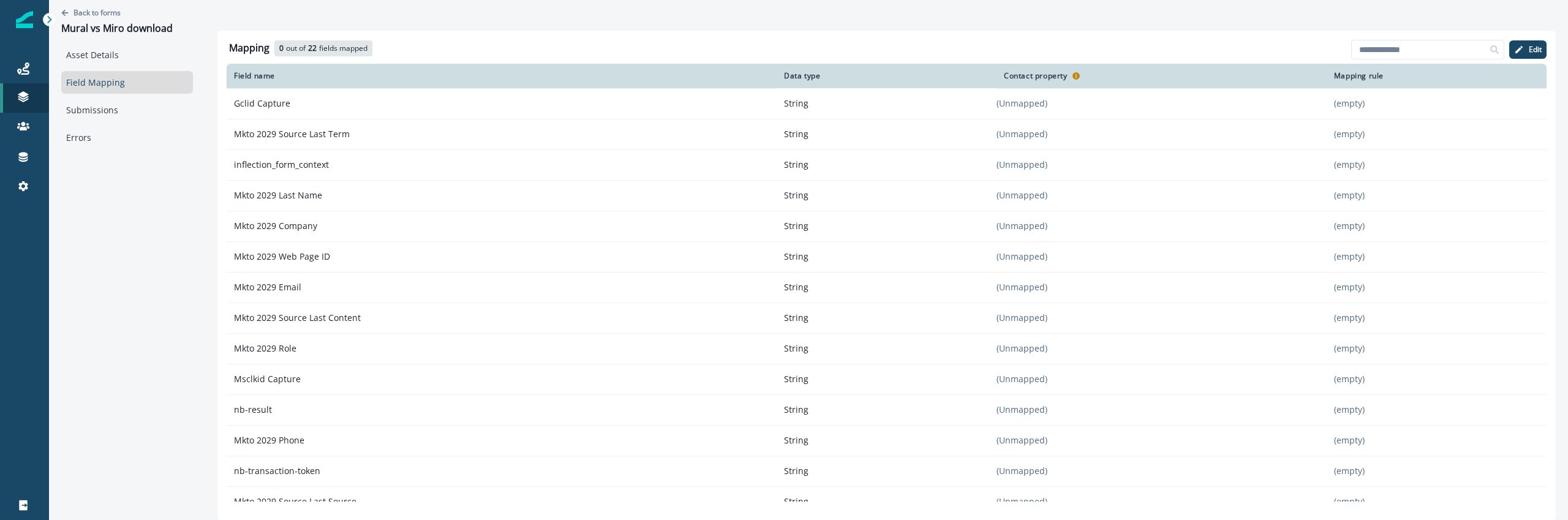
click at [1547, 53] on div "Mapping 0 out of 22 fields mapped 22 available fields Add fields Edit Mapping t…" at bounding box center [886, 275] width 1338 height 489
click at [1538, 53] on p "Edit" at bounding box center [1535, 50] width 13 height 9
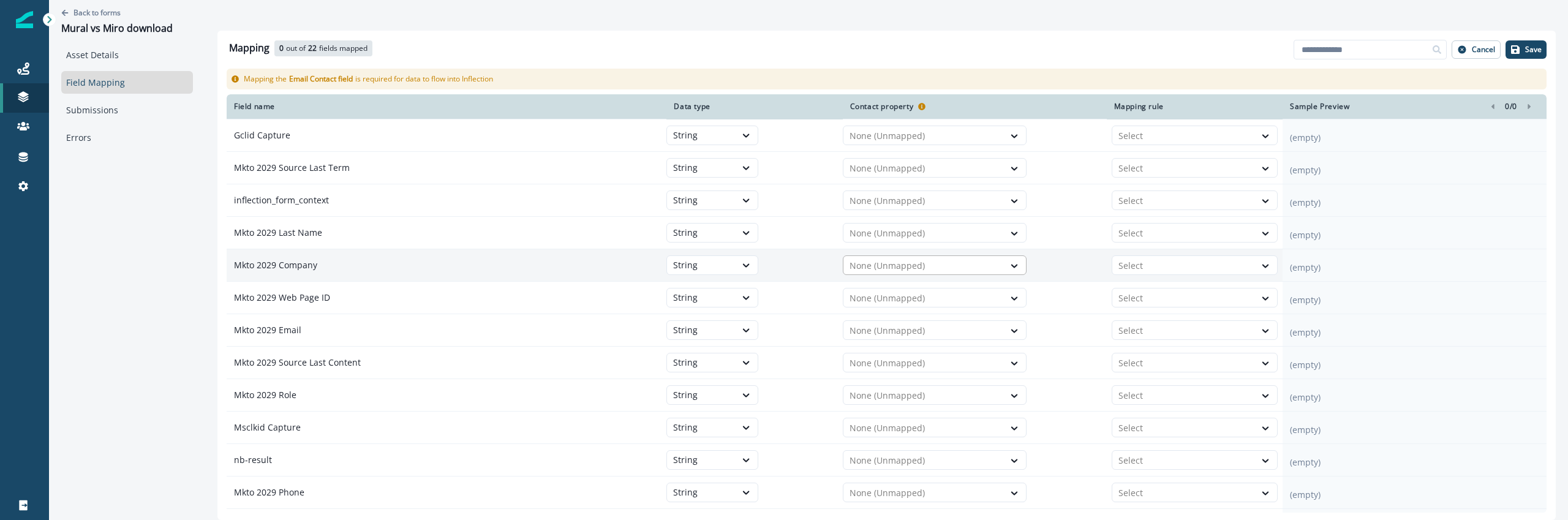
click at [881, 268] on div at bounding box center [923, 266] width 148 height 15
type input "*"
click at [763, 58] on div "Mapping 0 out of 22 fields mapped 22 available fields Add fields Cancel Save" at bounding box center [886, 50] width 1320 height 26
click at [186, 213] on div "Back to forms Mural vs Miro download Asset Details Field Mapping Submissions Er…" at bounding box center [127, 244] width 156 height 489
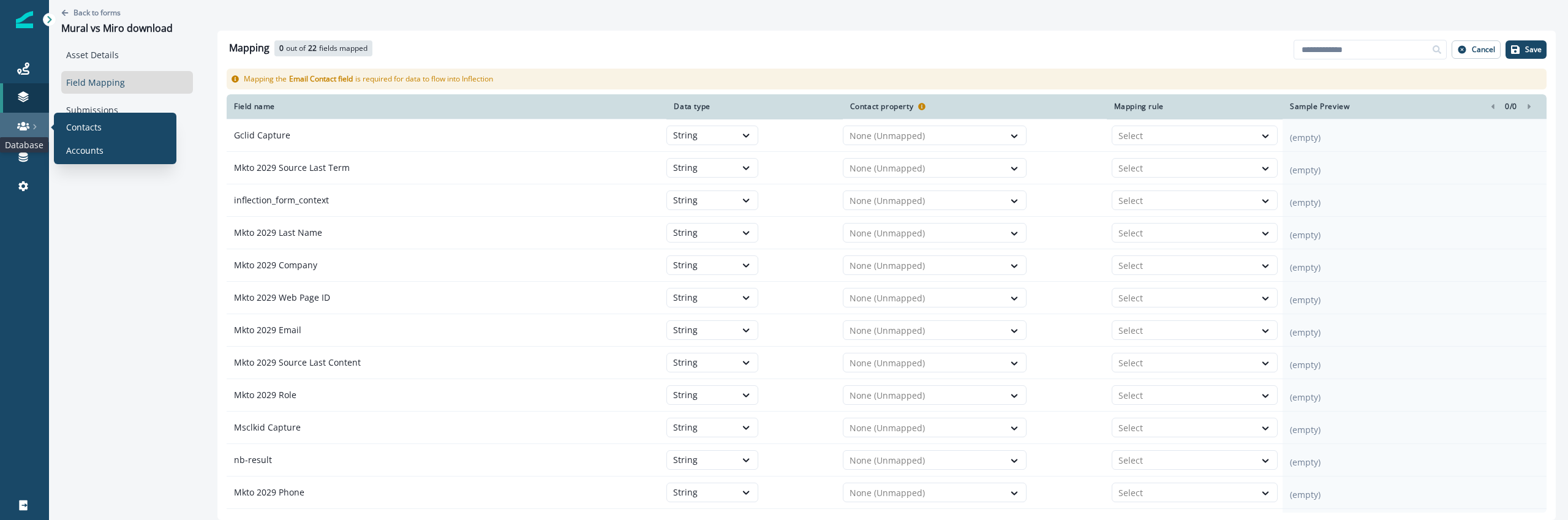
click at [26, 121] on icon at bounding box center [24, 126] width 13 height 13
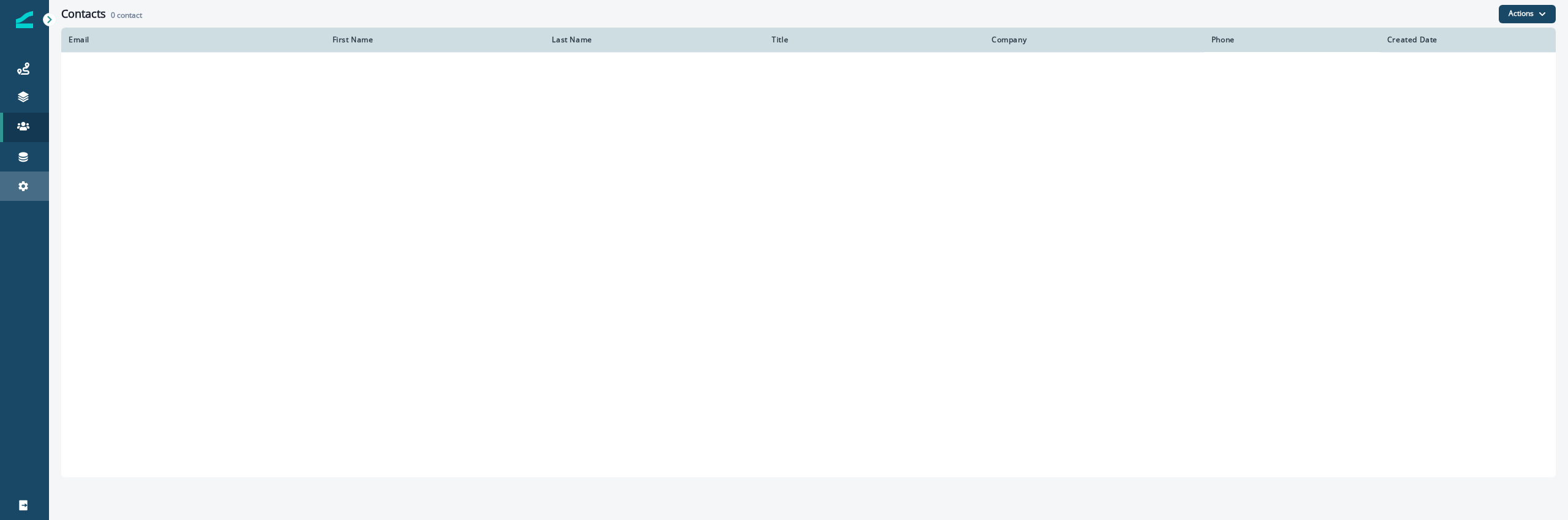
click at [33, 172] on link "Settings" at bounding box center [24, 186] width 49 height 29
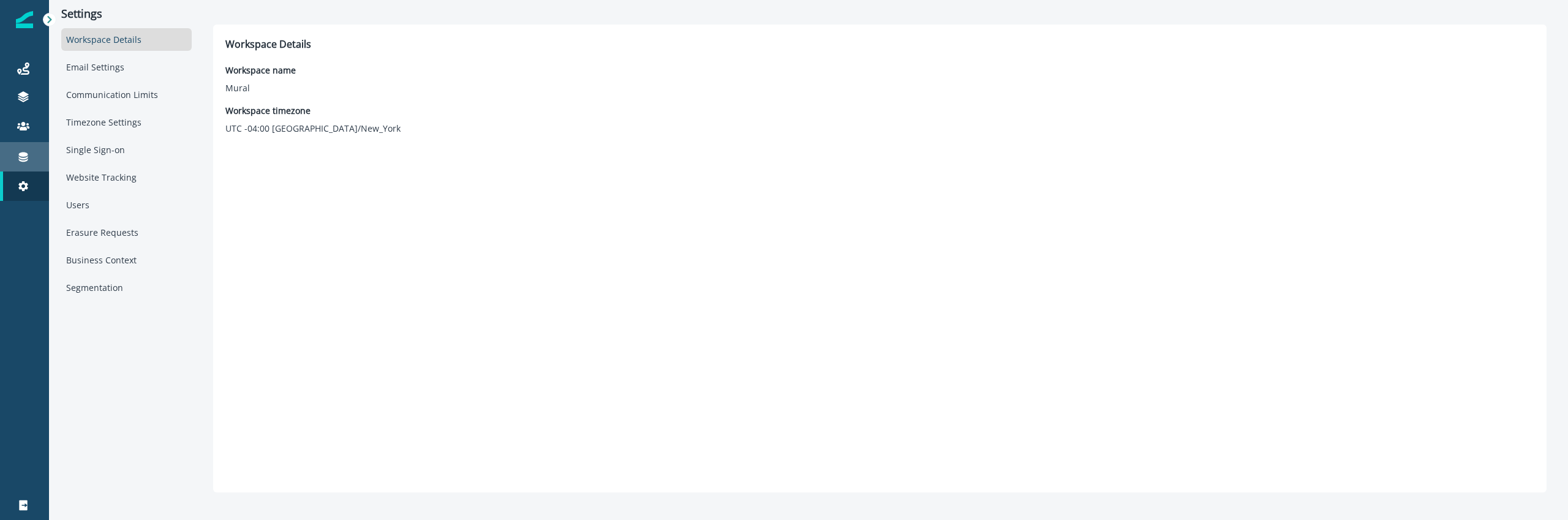
click at [30, 166] on link "Connections" at bounding box center [24, 156] width 49 height 29
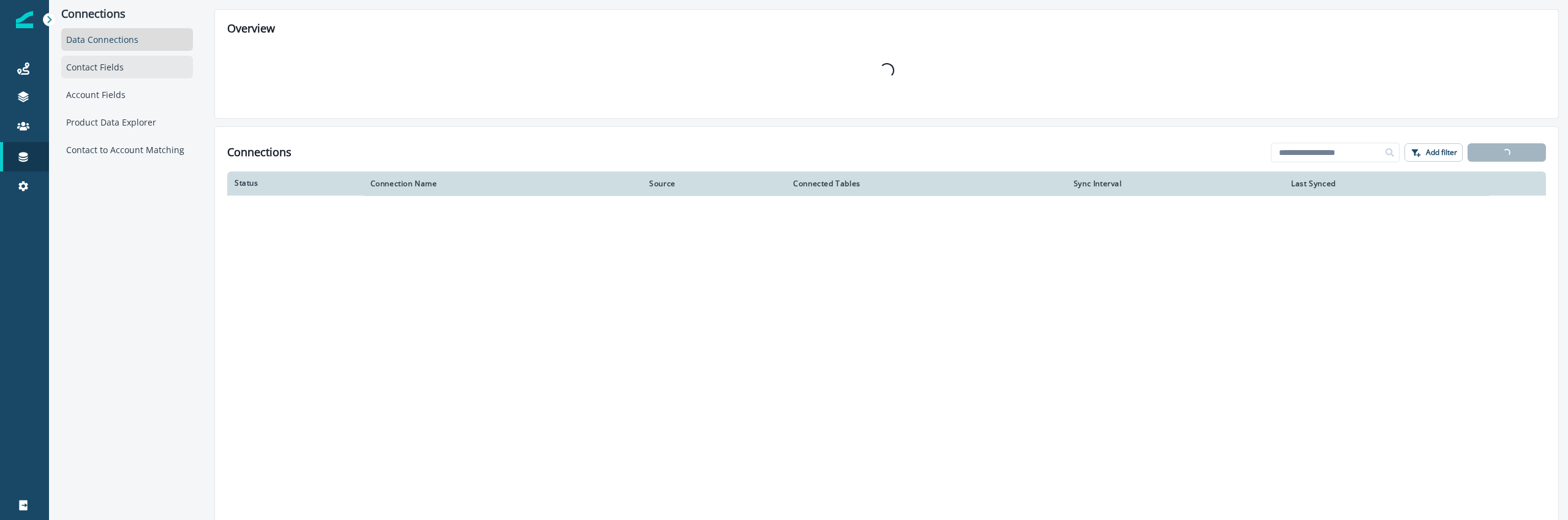
click at [104, 72] on div "Contact Fields" at bounding box center [127, 67] width 132 height 23
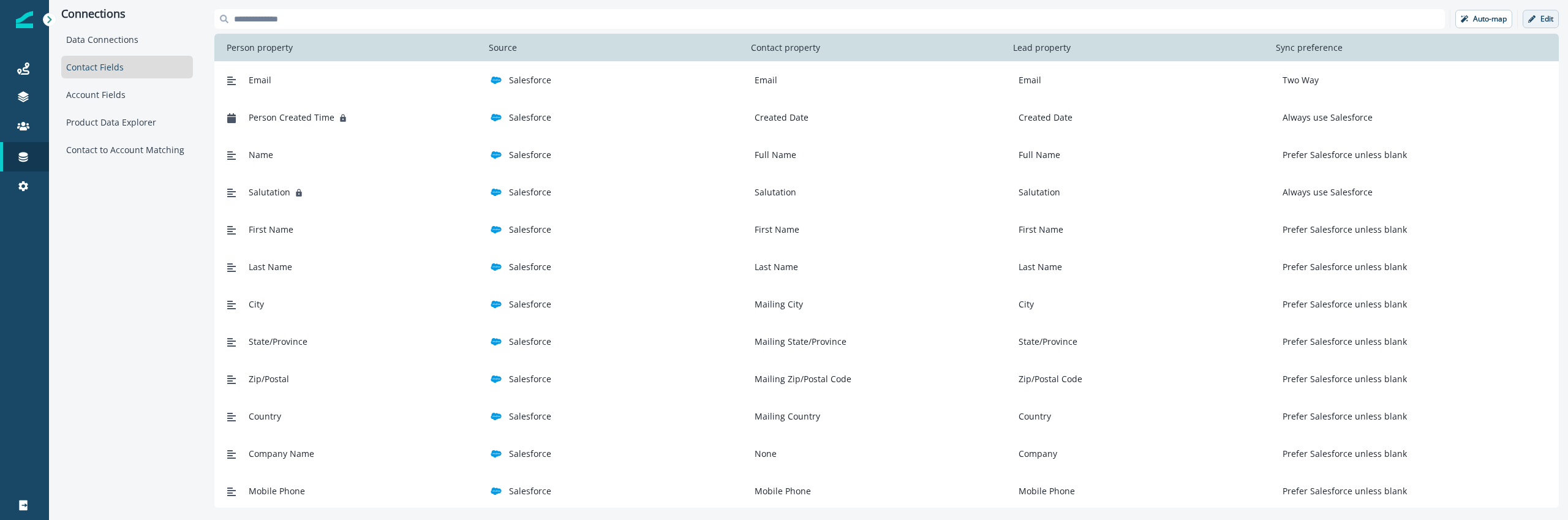
click at [1538, 18] on button "Edit" at bounding box center [1540, 18] width 36 height 18
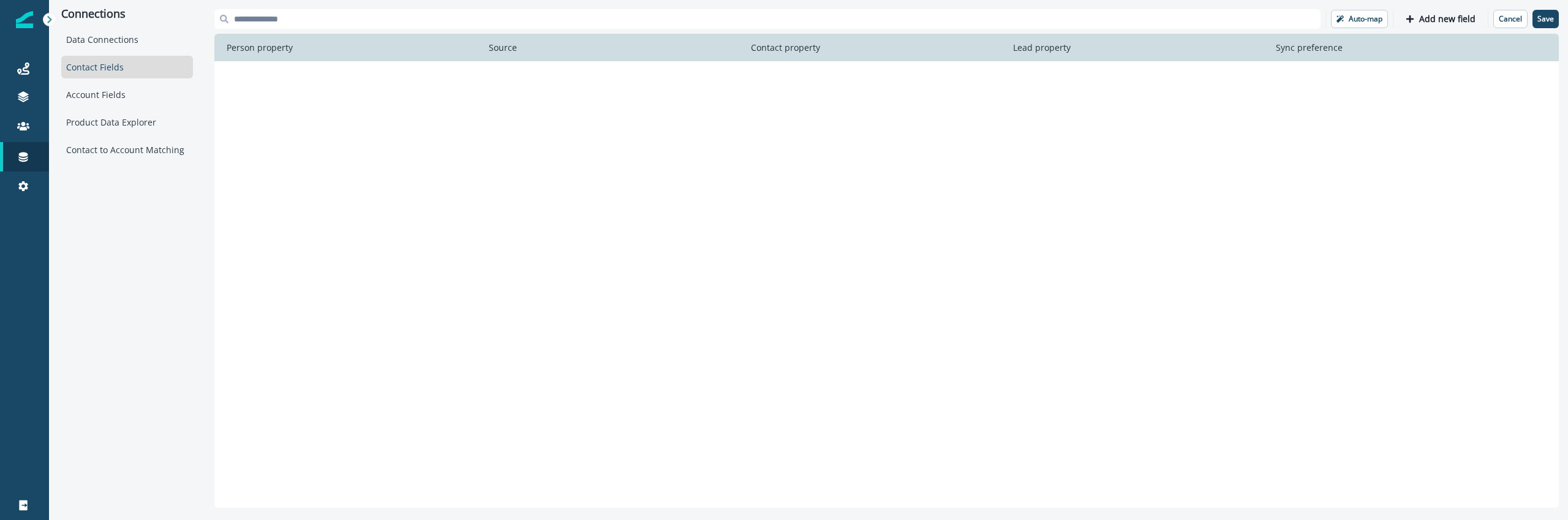
scroll to position [1346, 0]
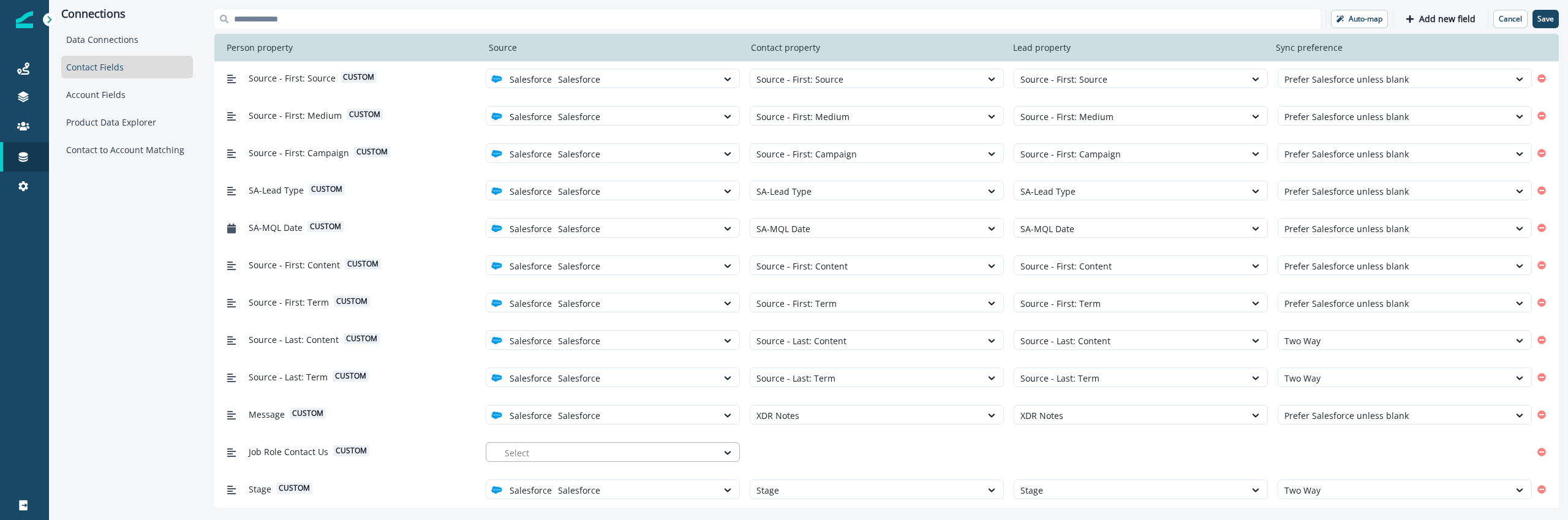
click at [575, 452] on div at bounding box center [608, 452] width 206 height 15
click at [568, 471] on div "Salesforce" at bounding box center [612, 480] width 255 height 23
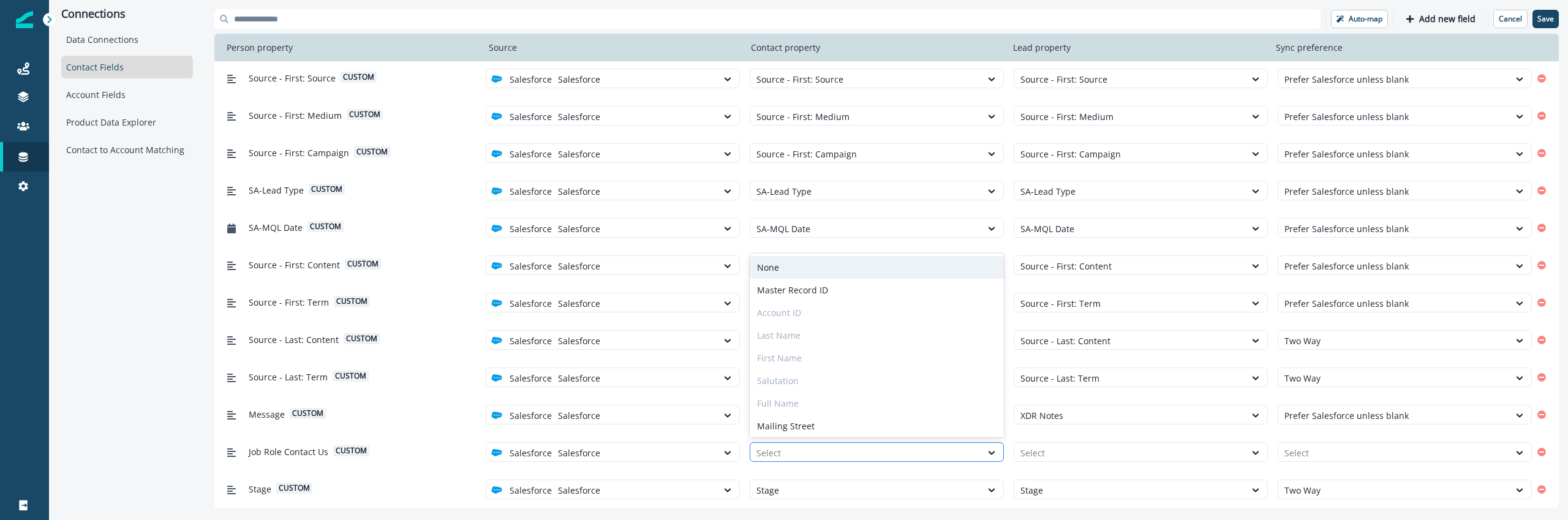
click at [816, 459] on div at bounding box center [865, 452] width 218 height 15
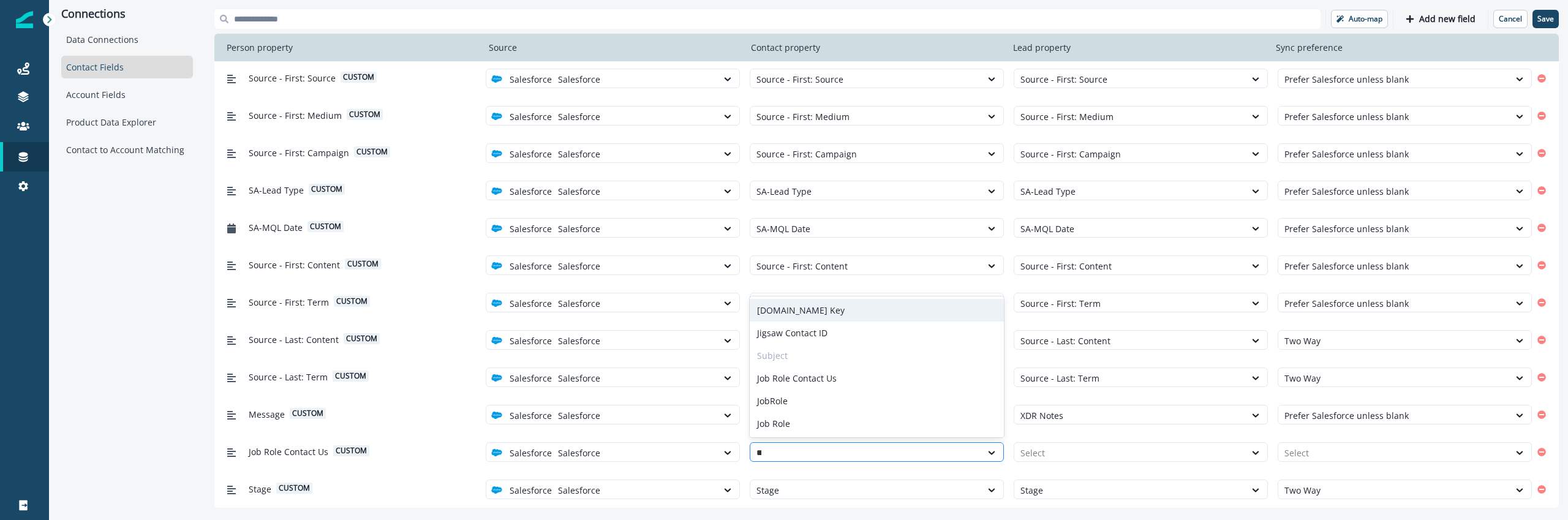
type input "***"
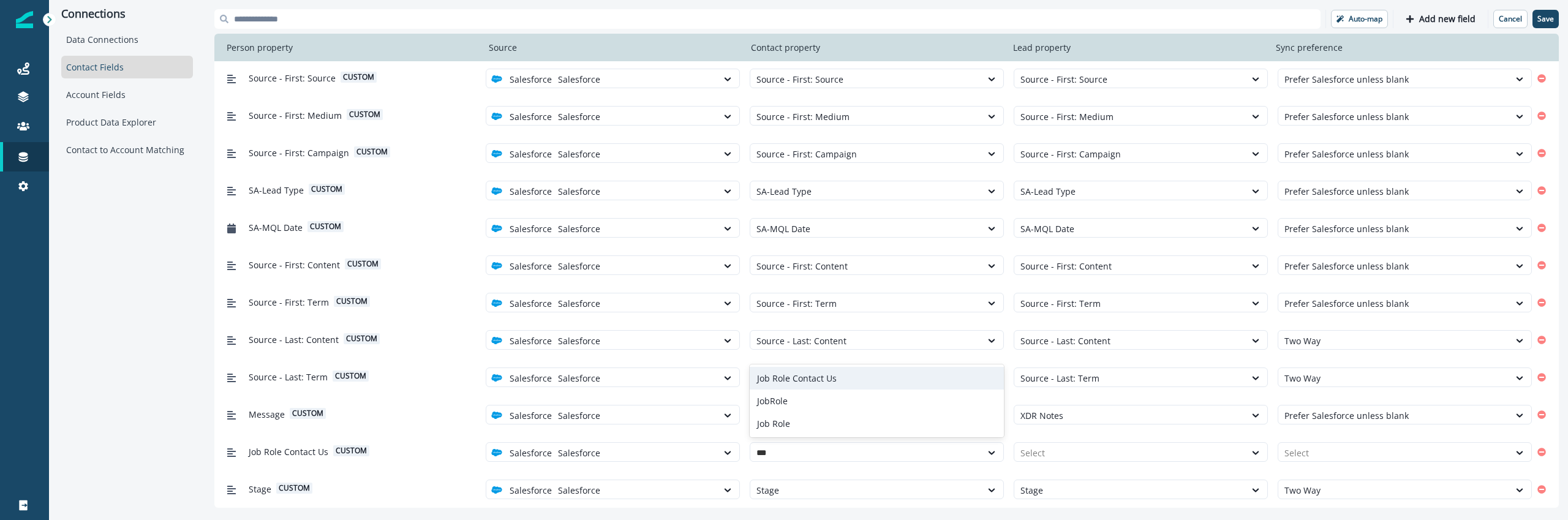
click at [821, 372] on div "Job Role Contact Us" at bounding box center [876, 378] width 255 height 23
click at [1120, 451] on div at bounding box center [1129, 452] width 218 height 15
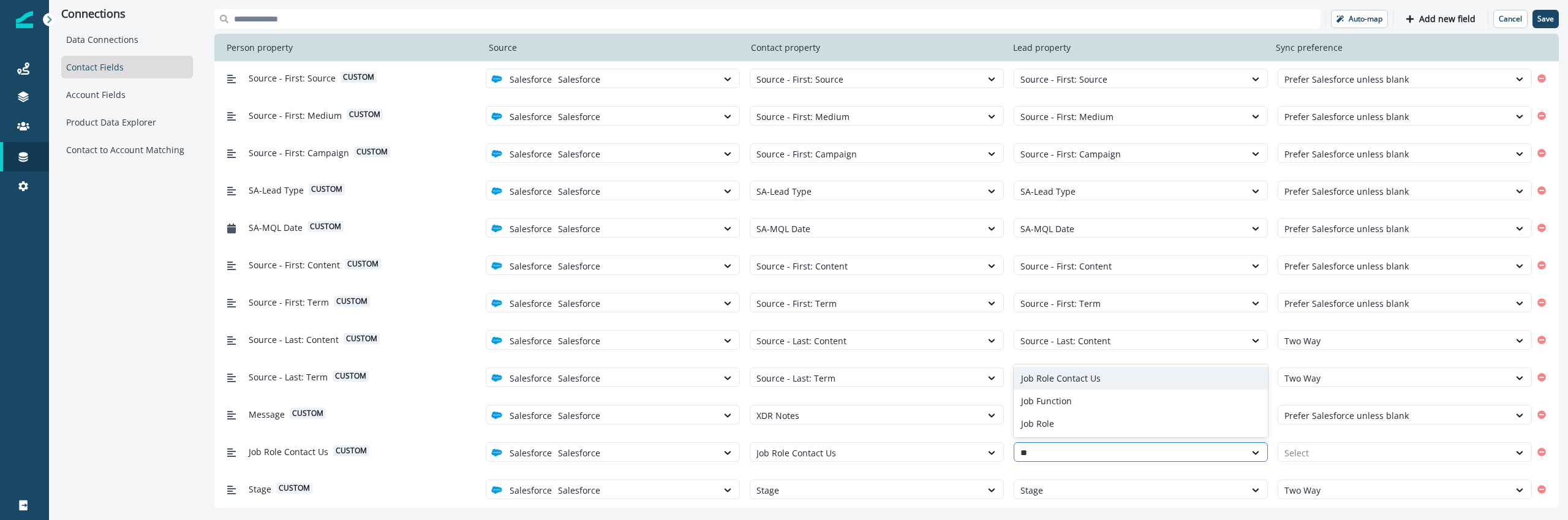
type input "***"
click at [1093, 375] on div "Job Role Contact Us" at bounding box center [1140, 378] width 255 height 23
click at [1549, 25] on button "Save" at bounding box center [1545, 18] width 26 height 18
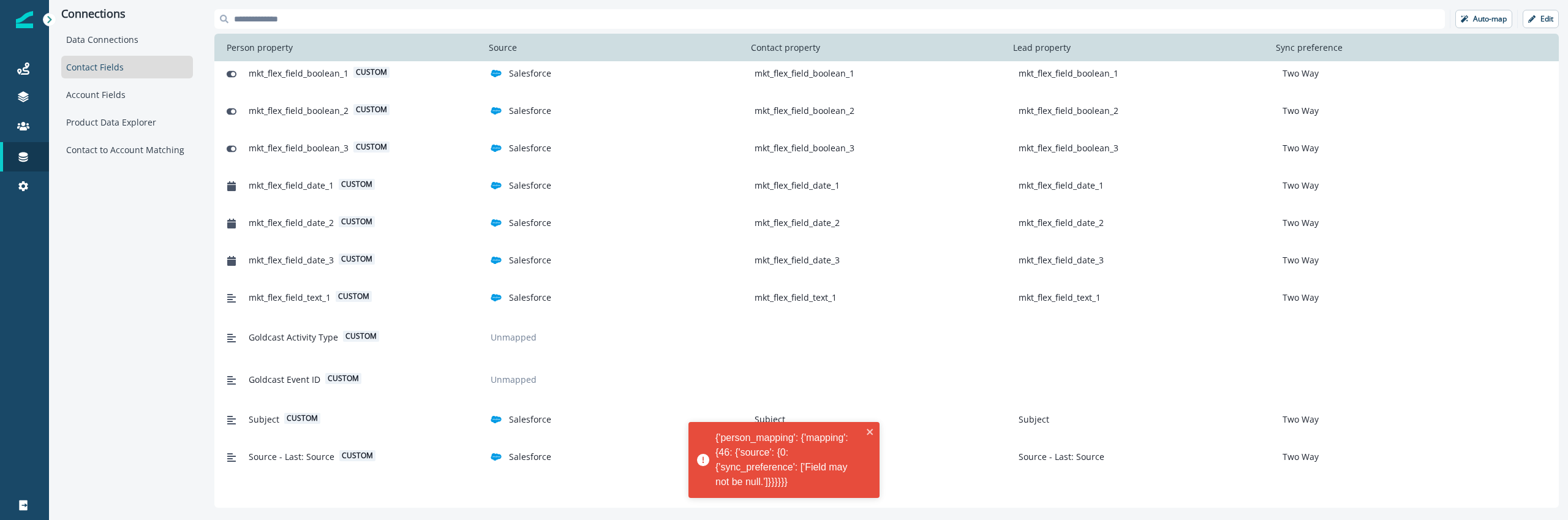
scroll to position [1361, 0]
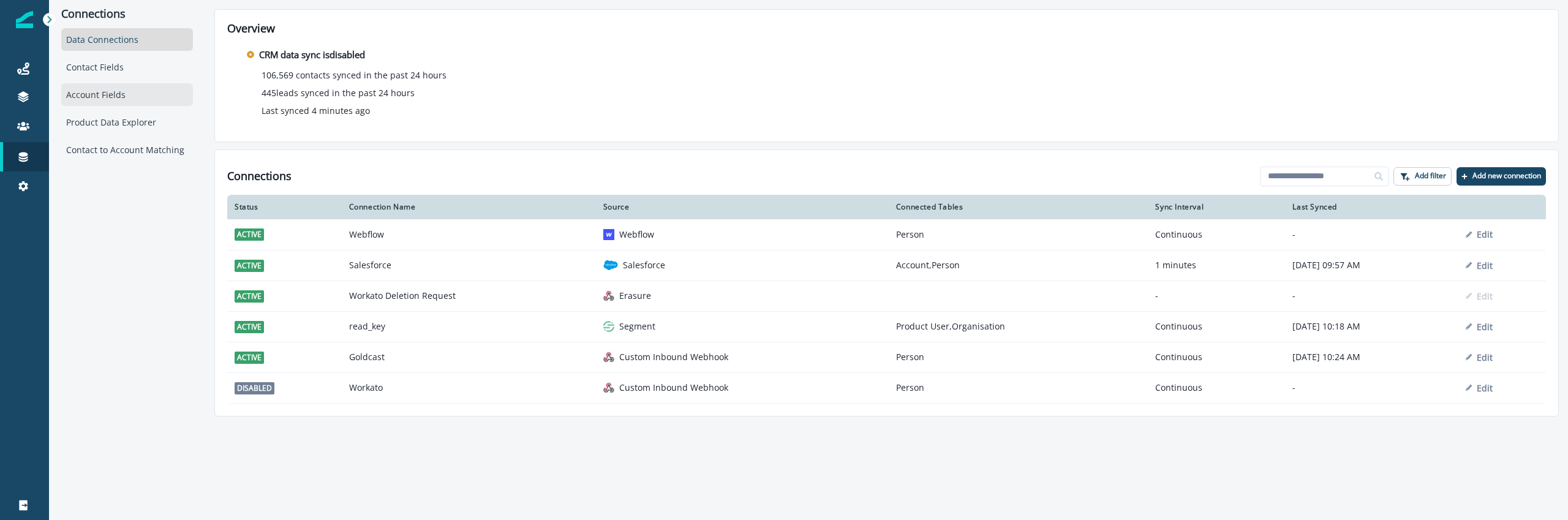
click at [127, 88] on div "Account Fields" at bounding box center [127, 95] width 132 height 23
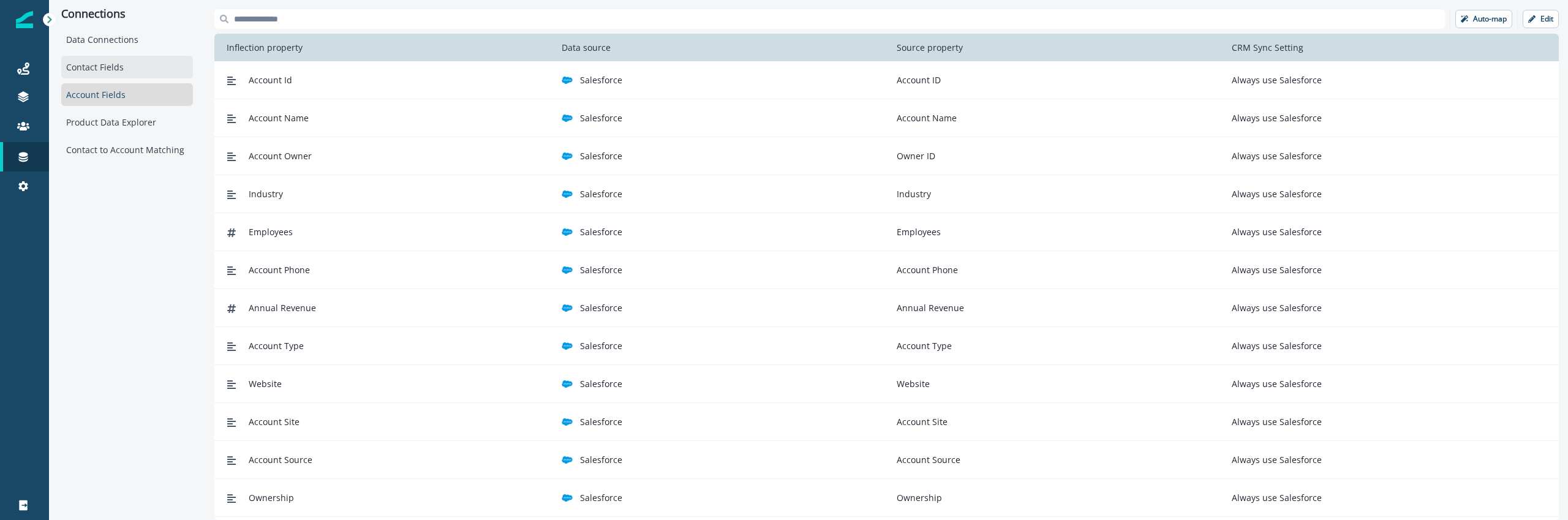
click at [128, 67] on div "Contact Fields" at bounding box center [127, 67] width 132 height 23
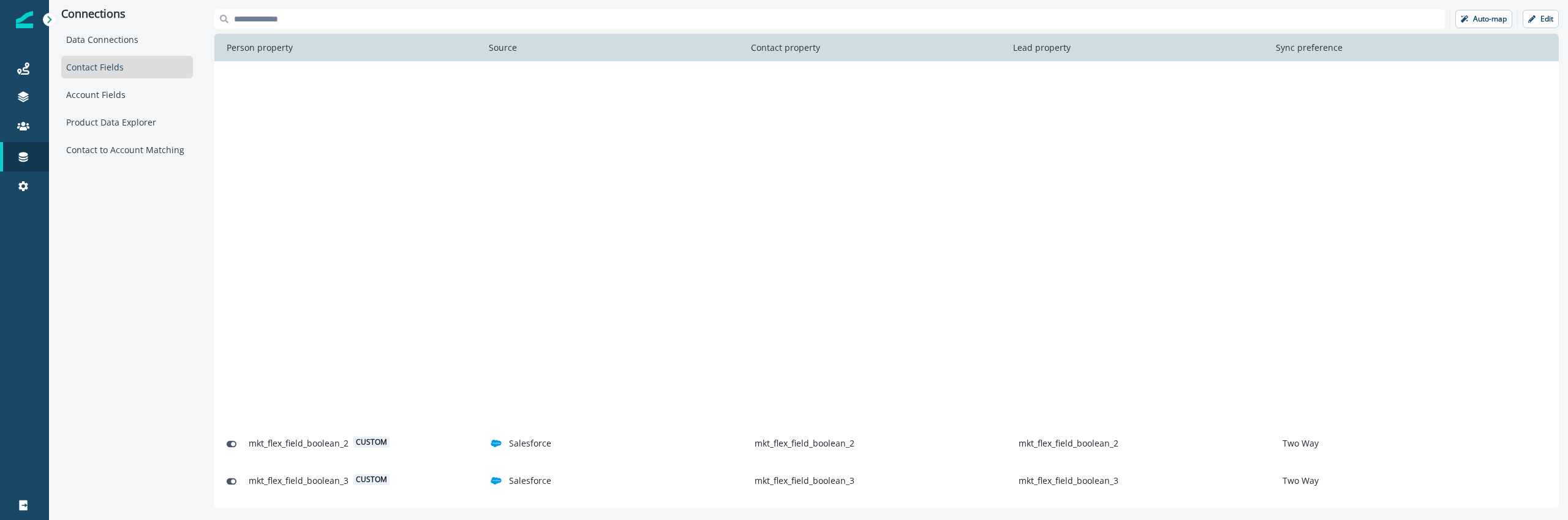
scroll to position [1366, 0]
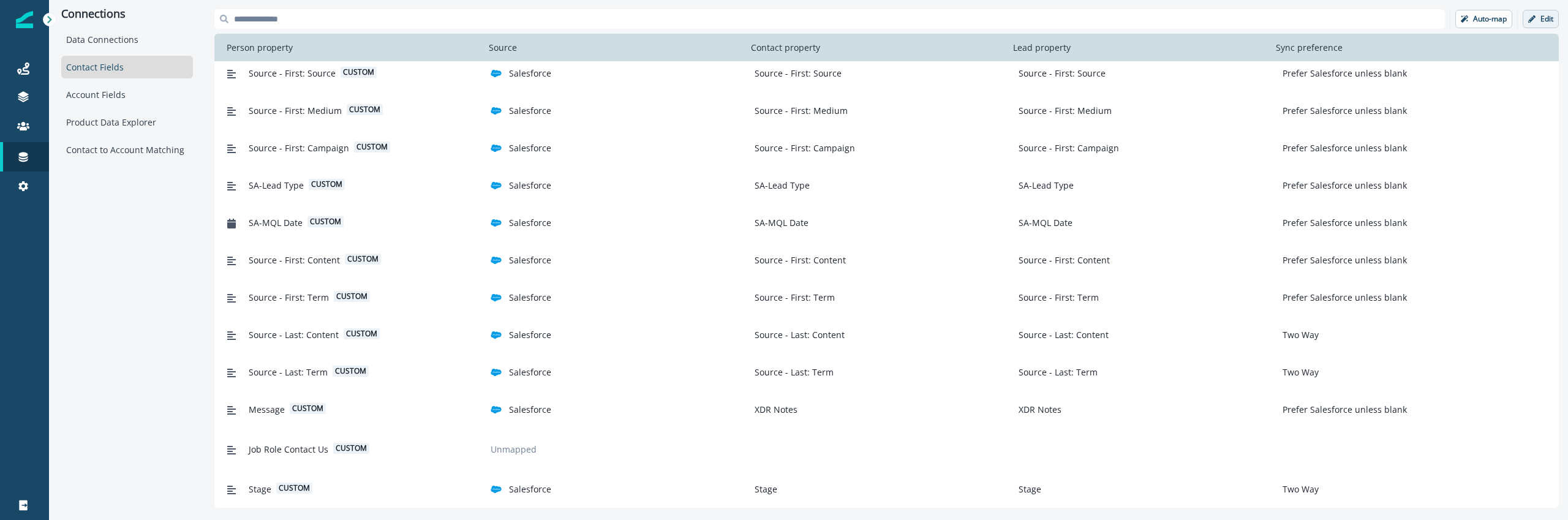
click at [1546, 18] on p "Edit" at bounding box center [1547, 19] width 13 height 9
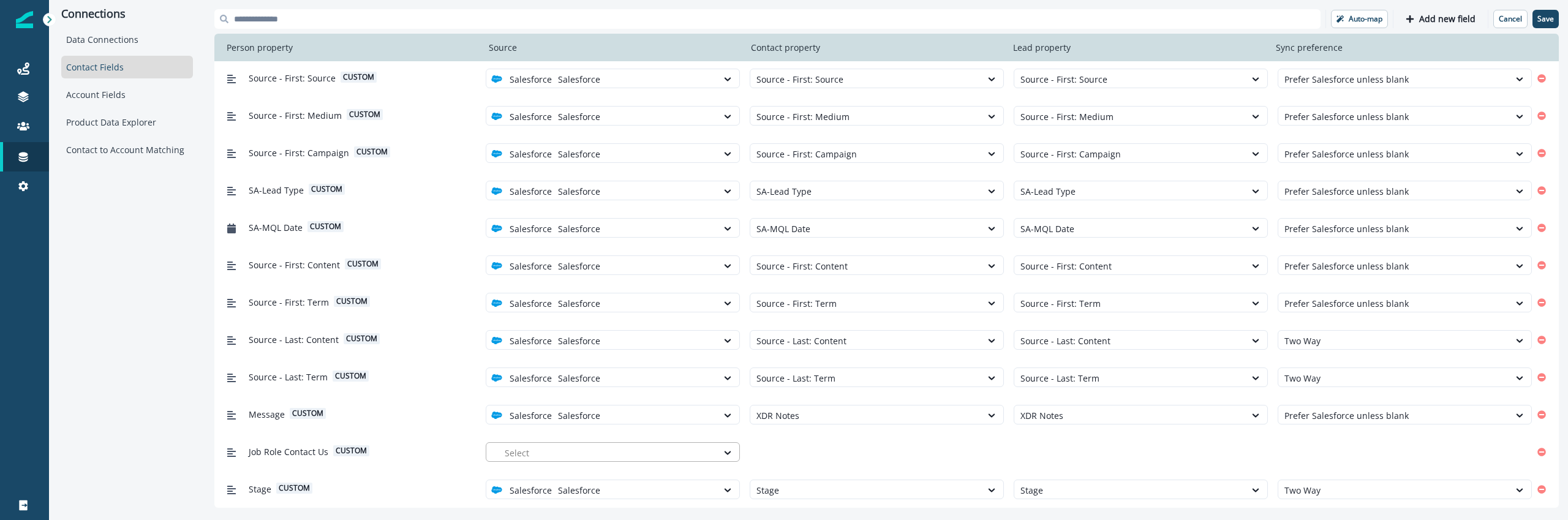
click at [548, 445] on div at bounding box center [608, 452] width 206 height 15
click at [544, 478] on p "Salesforce" at bounding box center [537, 481] width 43 height 13
click at [830, 445] on div at bounding box center [865, 452] width 218 height 15
type input "***"
click at [830, 378] on div "Job Role Contact Us" at bounding box center [876, 378] width 255 height 23
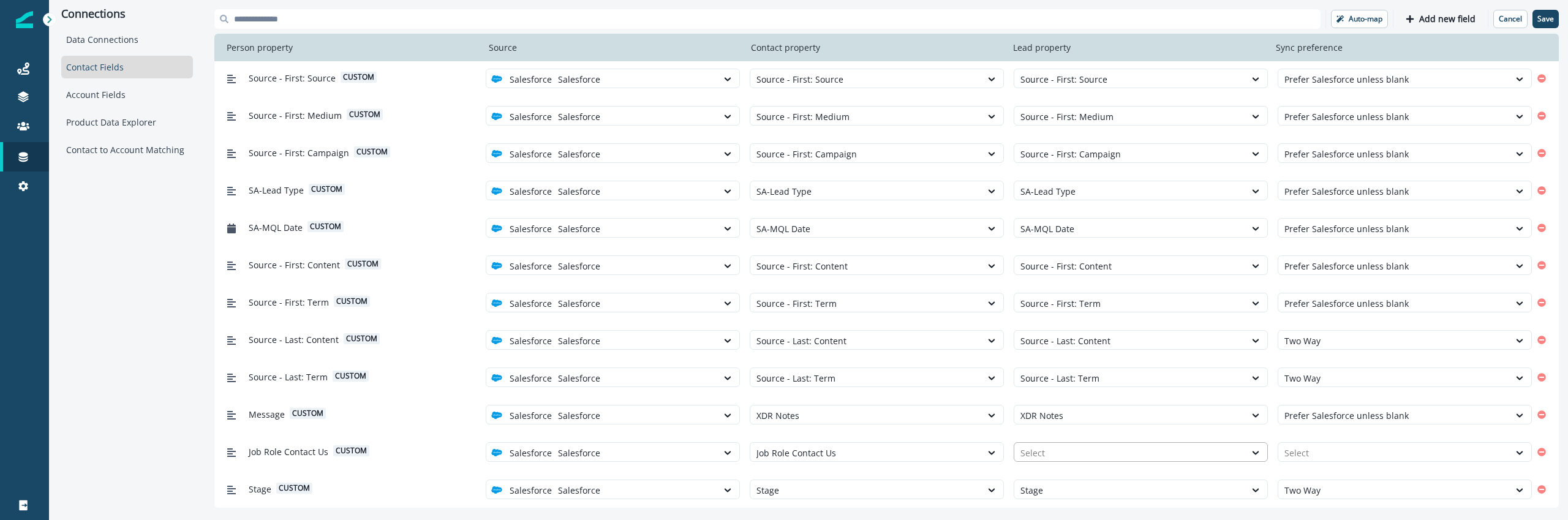
click at [1032, 445] on div at bounding box center [1129, 452] width 218 height 15
type input "***"
click at [1064, 380] on div "Job Role Contact Us" at bounding box center [1140, 378] width 255 height 23
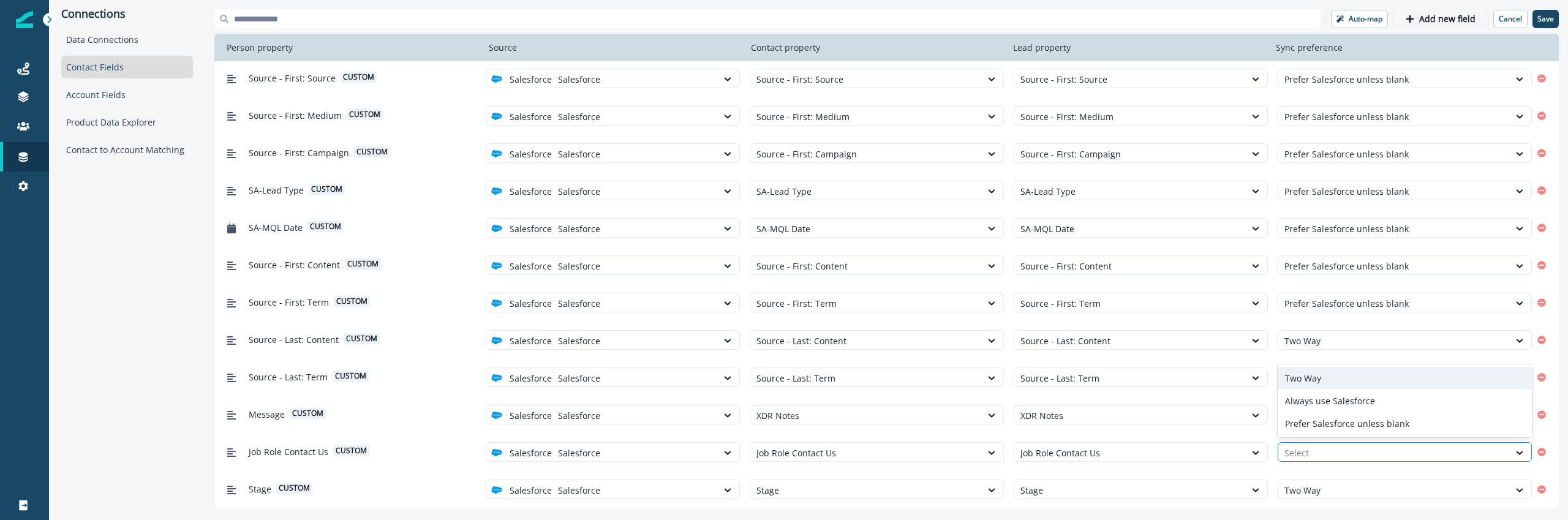
click at [1316, 452] on div at bounding box center [1393, 452] width 218 height 15
click at [1328, 382] on div "Two Way" at bounding box center [1404, 378] width 255 height 23
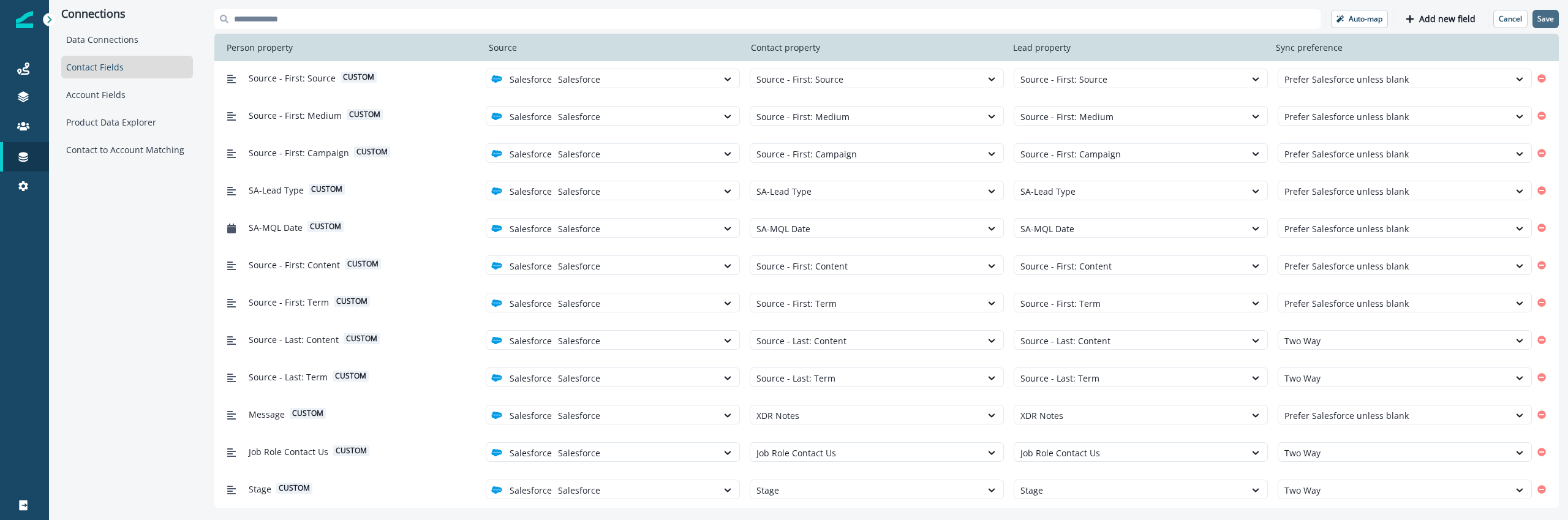
click at [1547, 20] on p "Save" at bounding box center [1545, 19] width 17 height 9
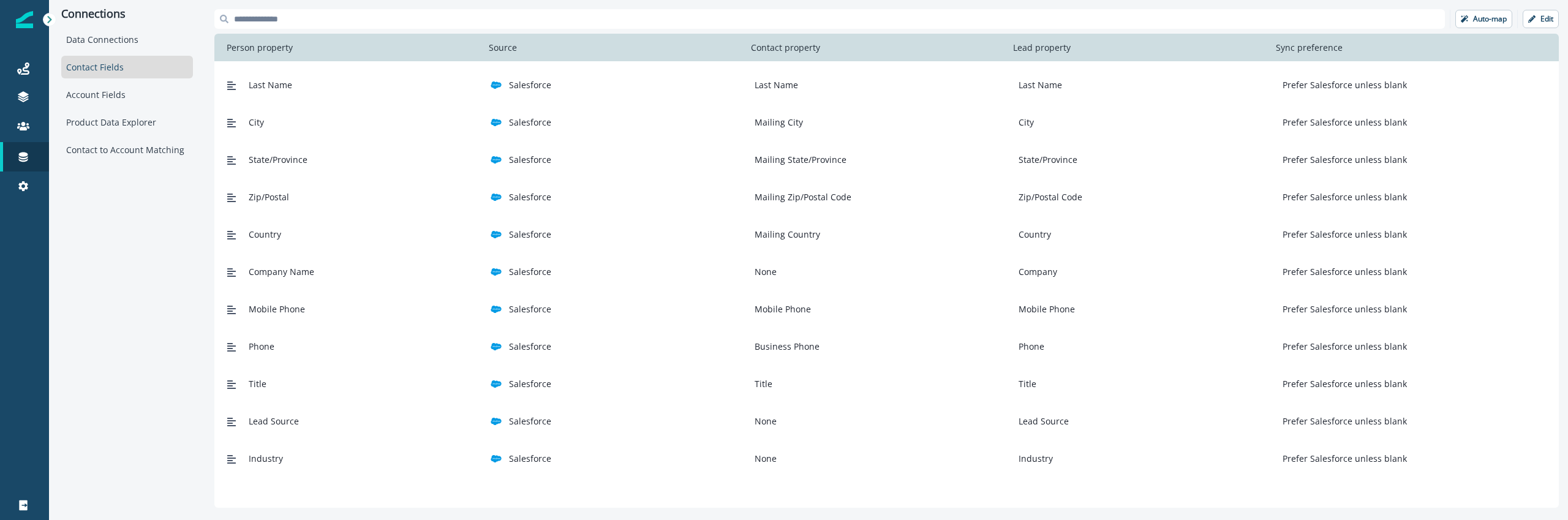
scroll to position [0, 0]
